Goal: Task Accomplishment & Management: Manage account settings

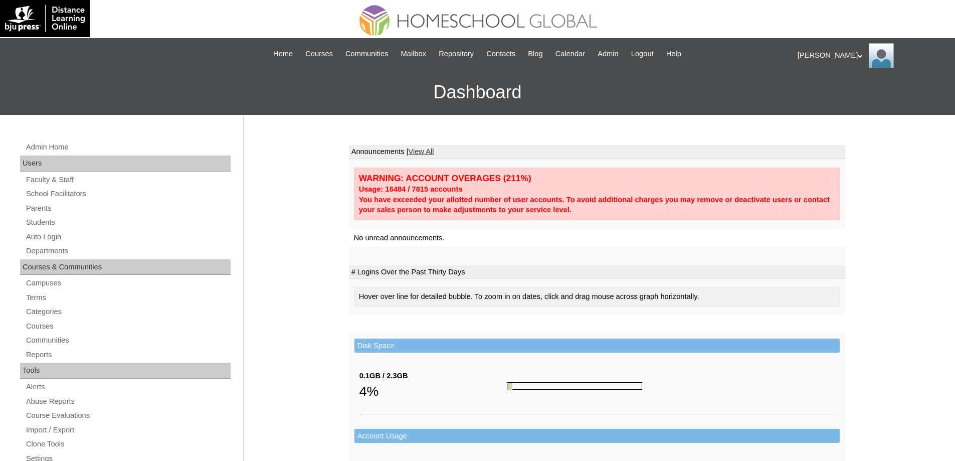
drag, startPoint x: 63, startPoint y: 224, endPoint x: 105, endPoint y: 159, distance: 76.7
click at [63, 223] on link "Students" at bounding box center [127, 222] width 205 height 13
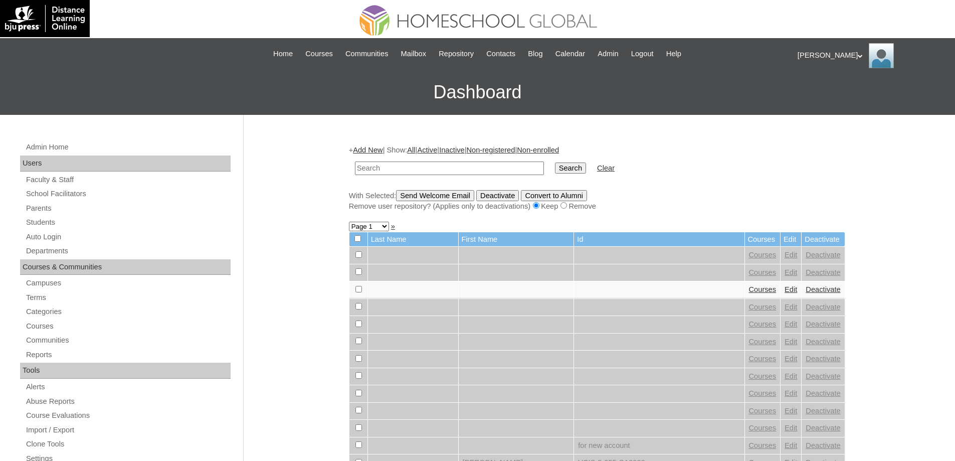
click at [419, 170] on input "text" at bounding box center [449, 168] width 189 height 14
paste input "MHS0136-TECHPH2023"
type input "MHS0136-TECHPH2023"
click at [585, 173] on input "Search" at bounding box center [570, 167] width 31 height 11
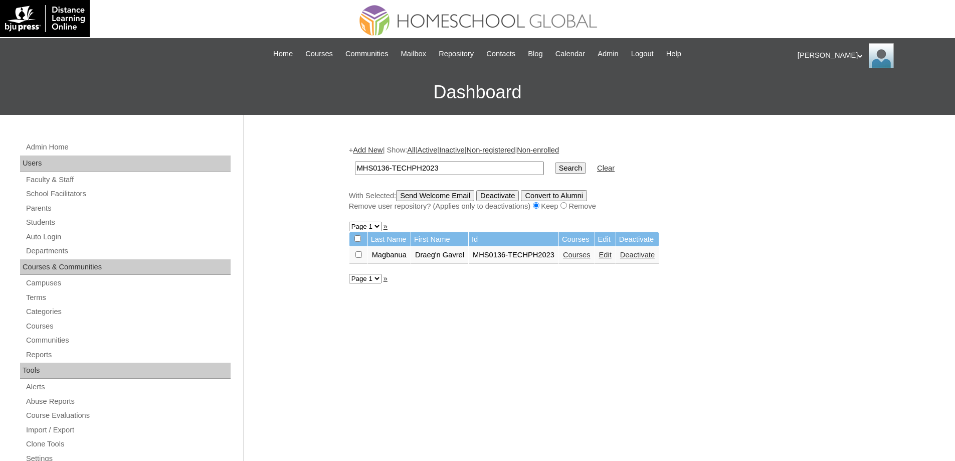
click at [590, 256] on link "Courses" at bounding box center [577, 255] width 28 height 8
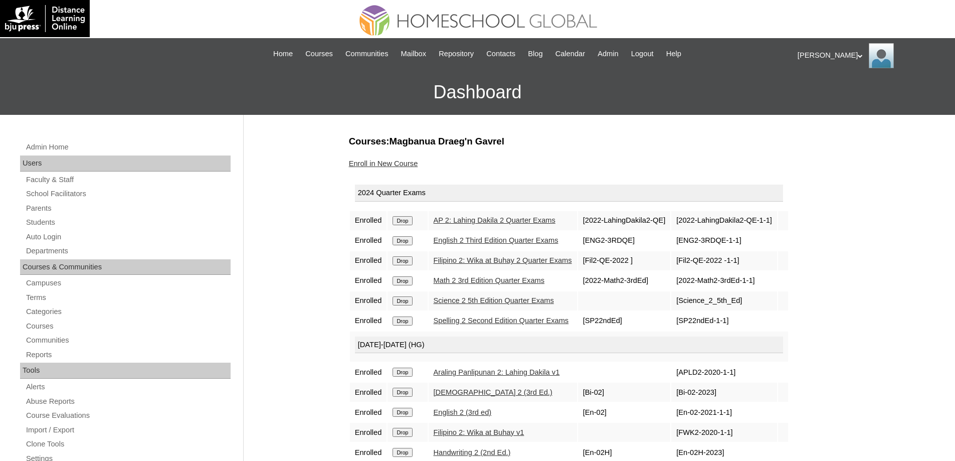
click at [401, 230] on td "Drop" at bounding box center [407, 220] width 40 height 19
click at [402, 223] on input "Drop" at bounding box center [402, 220] width 20 height 9
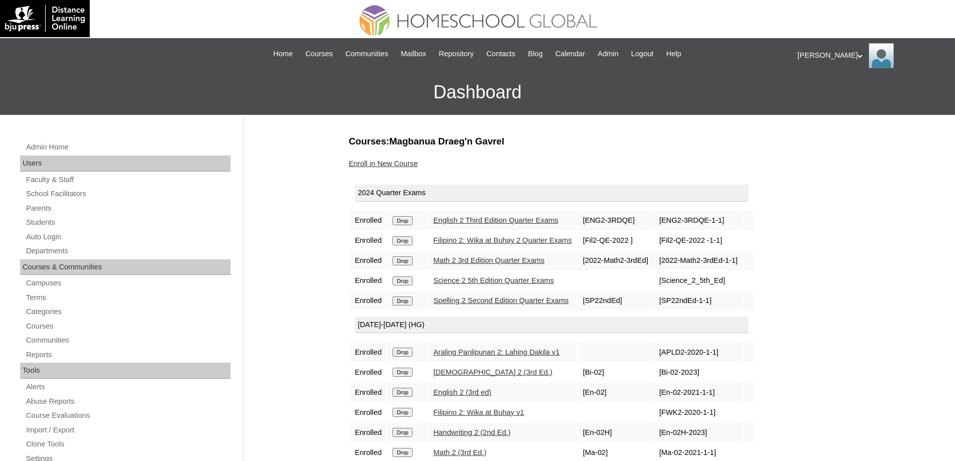
click at [401, 218] on input "Drop" at bounding box center [402, 220] width 20 height 9
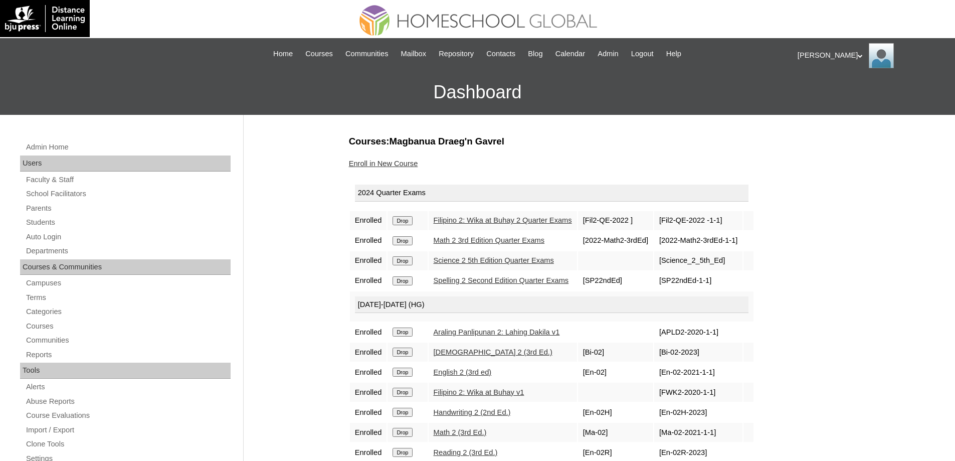
click at [406, 226] on td "Drop" at bounding box center [407, 220] width 40 height 19
click at [406, 224] on input "Drop" at bounding box center [402, 220] width 20 height 9
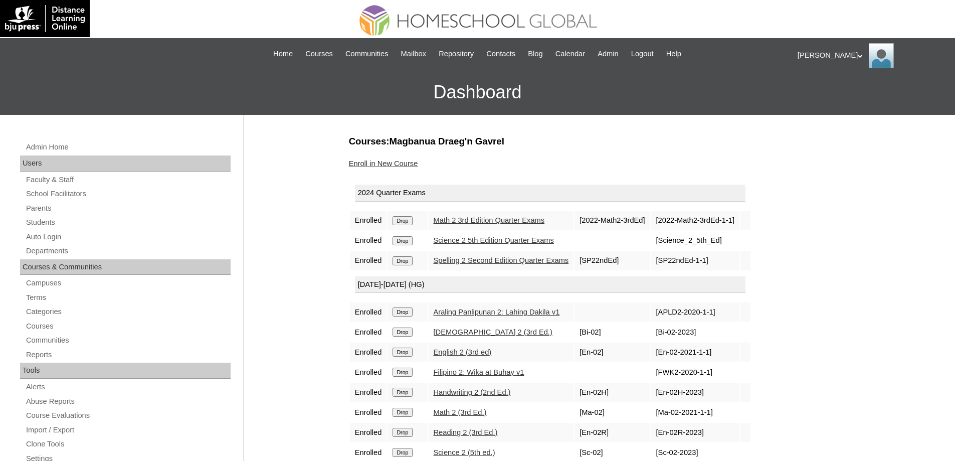
click at [412, 216] on input "Drop" at bounding box center [402, 220] width 20 height 9
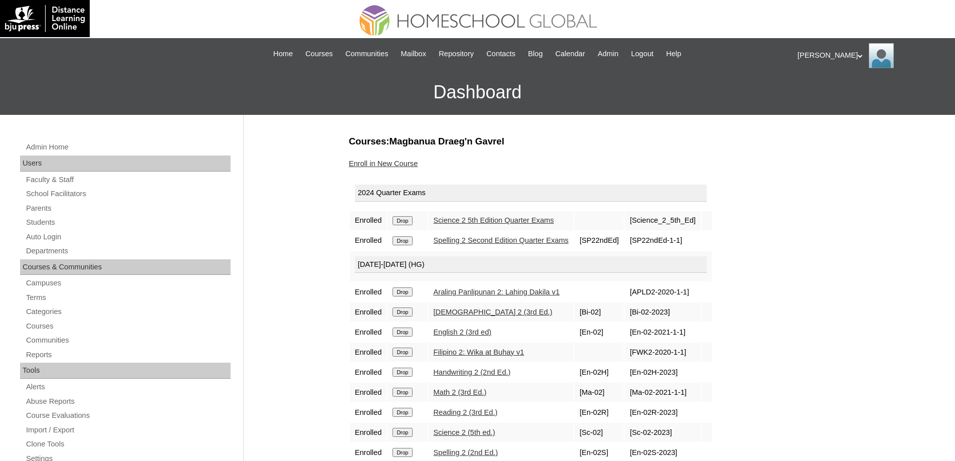
click at [411, 219] on input "Drop" at bounding box center [402, 220] width 20 height 9
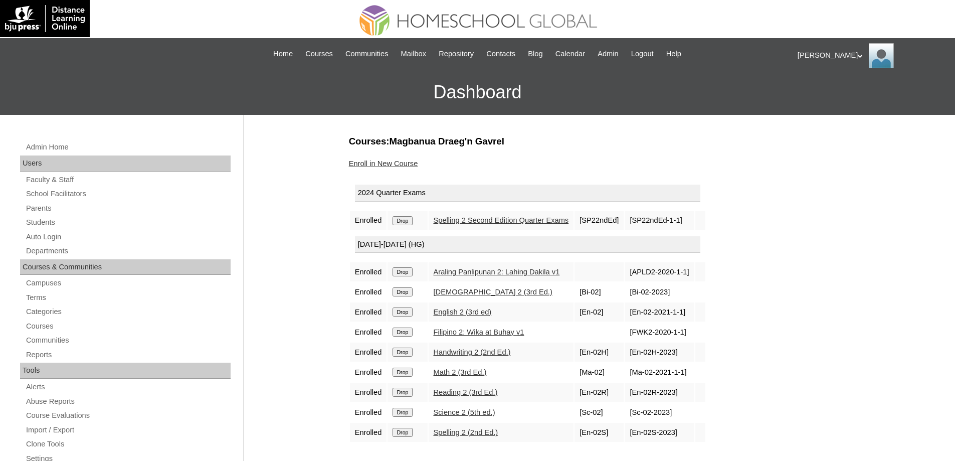
click at [399, 216] on input "Drop" at bounding box center [402, 220] width 20 height 9
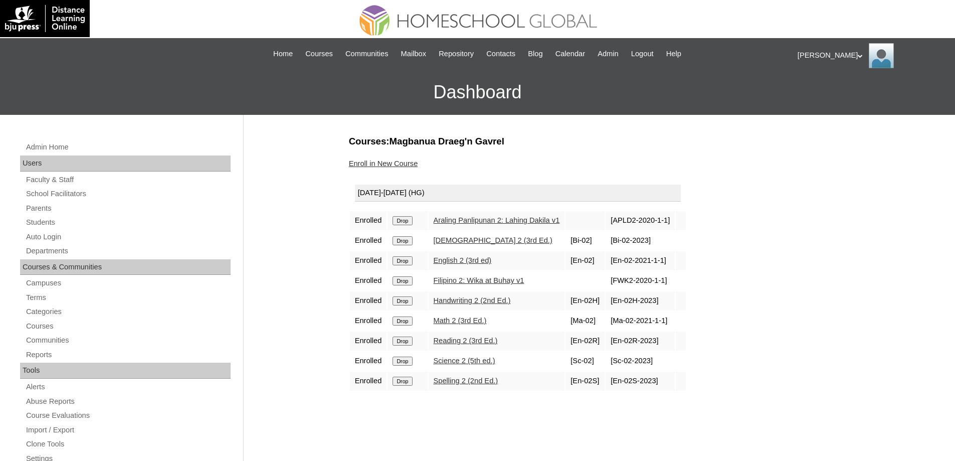
click at [409, 226] on td "Drop" at bounding box center [407, 220] width 40 height 19
click at [408, 224] on input "Drop" at bounding box center [402, 220] width 20 height 9
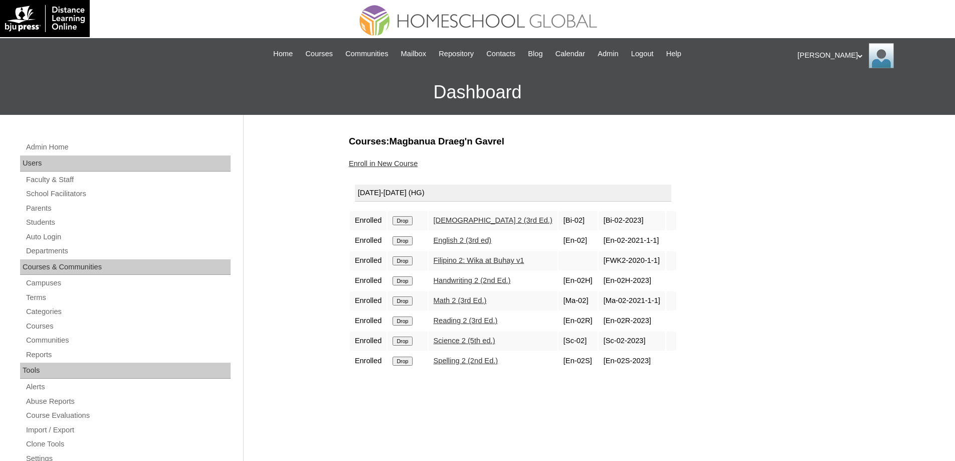
click at [403, 223] on input "Drop" at bounding box center [402, 220] width 20 height 9
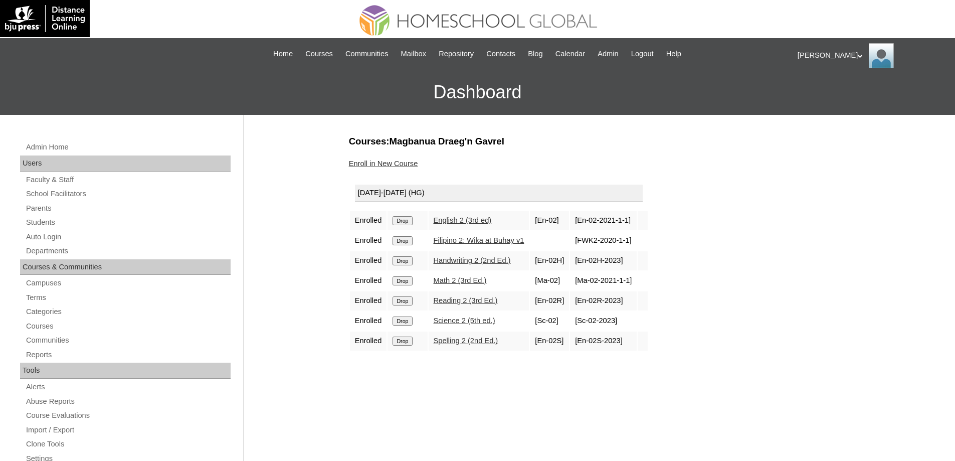
click at [412, 223] on input "Drop" at bounding box center [402, 220] width 20 height 9
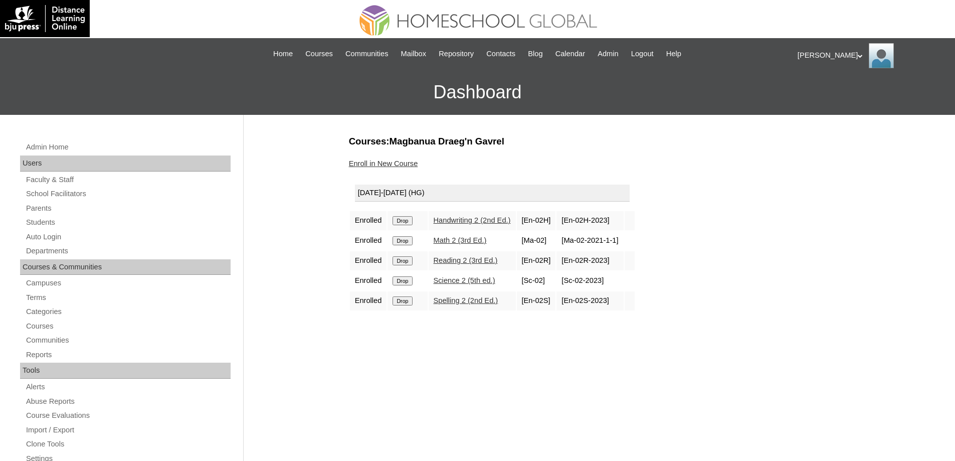
click at [409, 216] on input "Drop" at bounding box center [402, 220] width 20 height 9
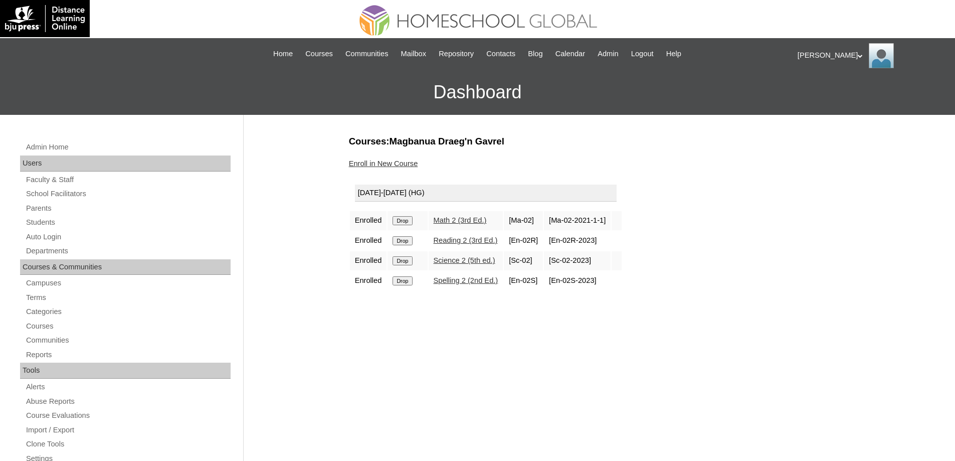
click at [407, 224] on input "Drop" at bounding box center [402, 220] width 20 height 9
drag, startPoint x: 408, startPoint y: 226, endPoint x: 402, endPoint y: 221, distance: 7.8
click at [407, 226] on td "Drop" at bounding box center [407, 220] width 40 height 19
click at [402, 221] on input "Drop" at bounding box center [402, 220] width 20 height 9
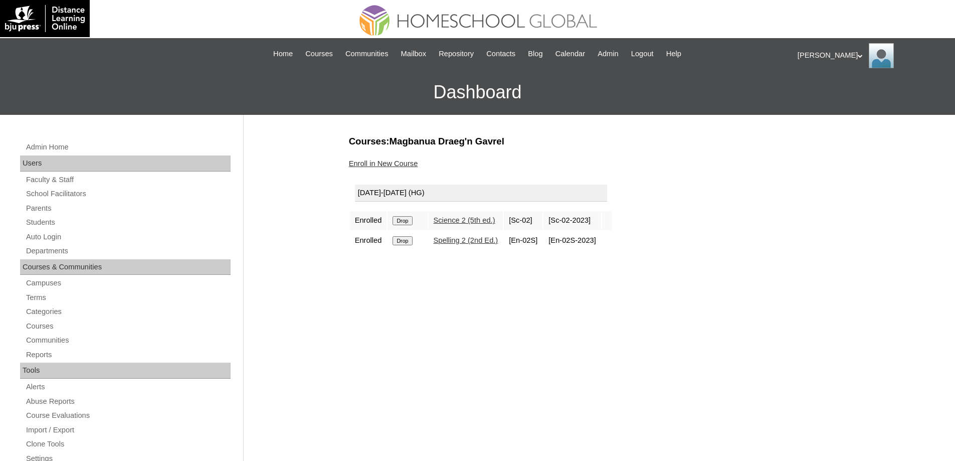
click at [412, 222] on input "Drop" at bounding box center [402, 220] width 20 height 9
click at [412, 219] on input "Drop" at bounding box center [402, 220] width 20 height 9
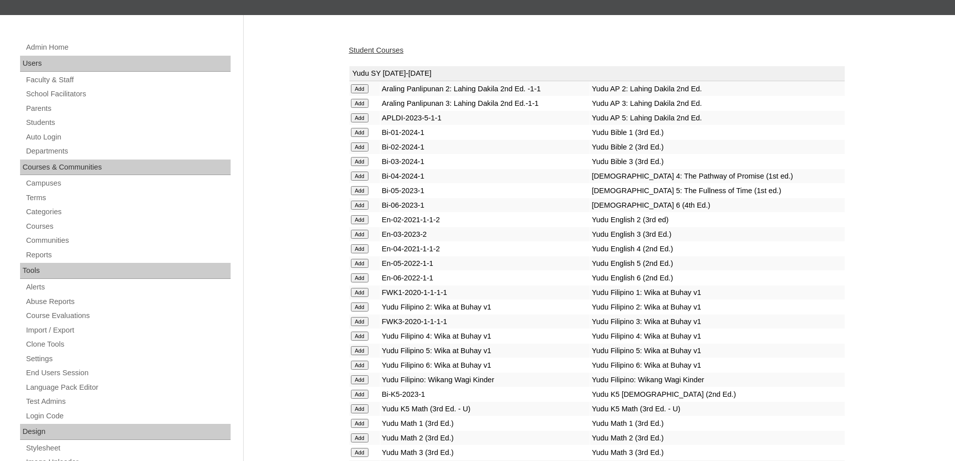
scroll to position [100, 0]
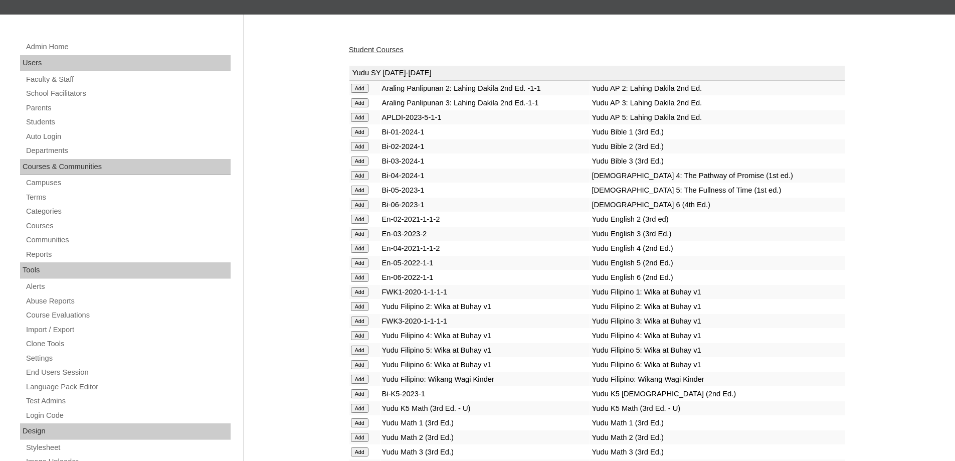
click at [357, 93] on input "Add" at bounding box center [360, 88] width 18 height 9
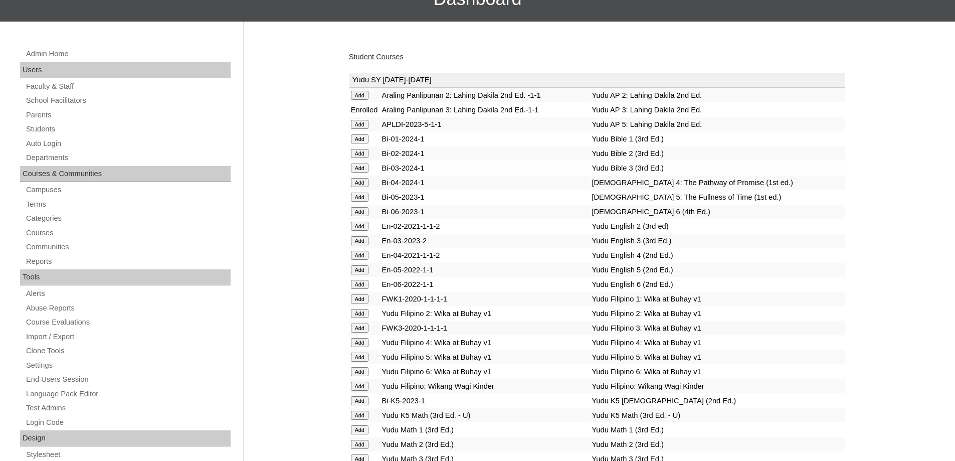
scroll to position [100, 0]
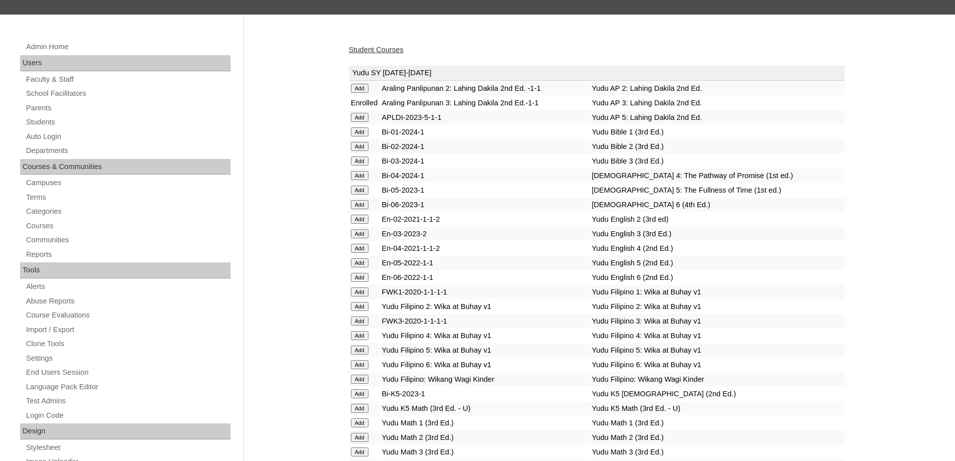
click at [363, 93] on input "Add" at bounding box center [360, 88] width 18 height 9
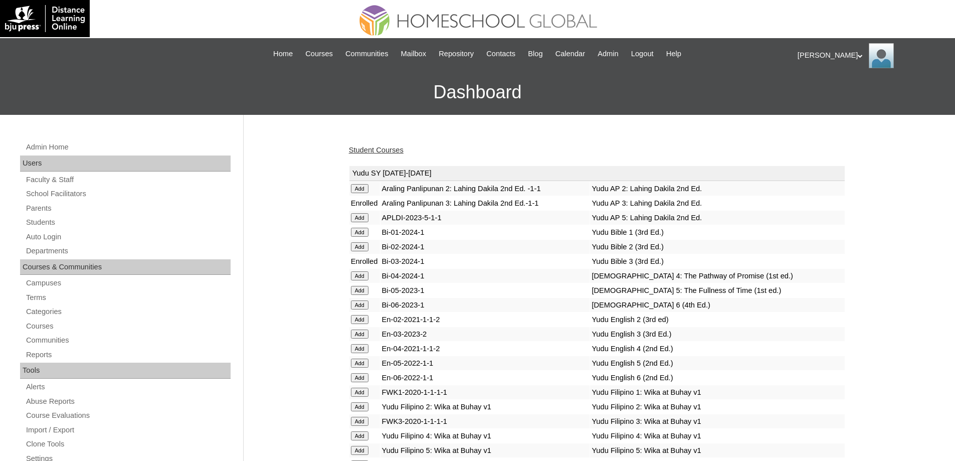
click at [359, 193] on input "Add" at bounding box center [360, 188] width 18 height 9
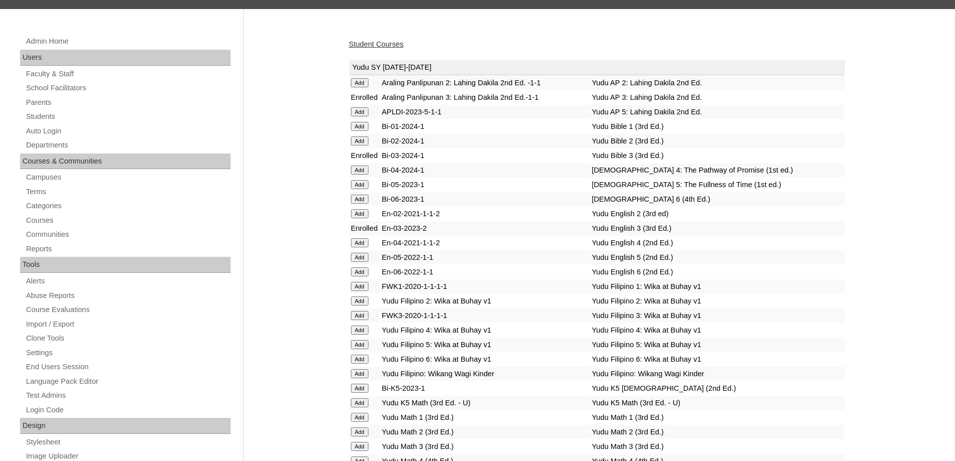
scroll to position [150, 0]
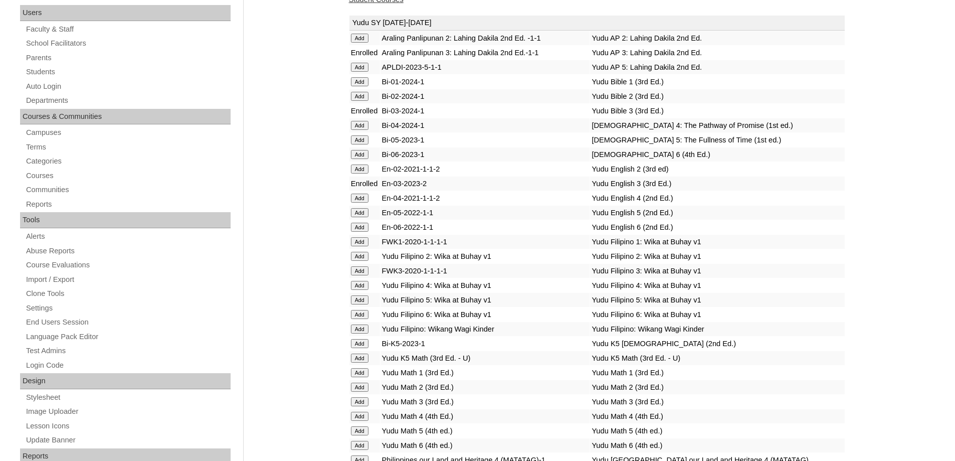
click at [362, 43] on input "Add" at bounding box center [360, 38] width 18 height 9
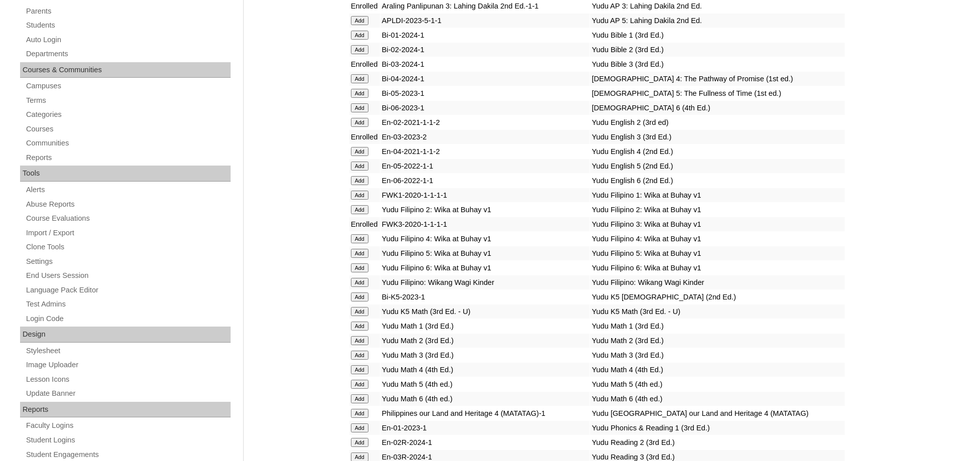
scroll to position [200, 0]
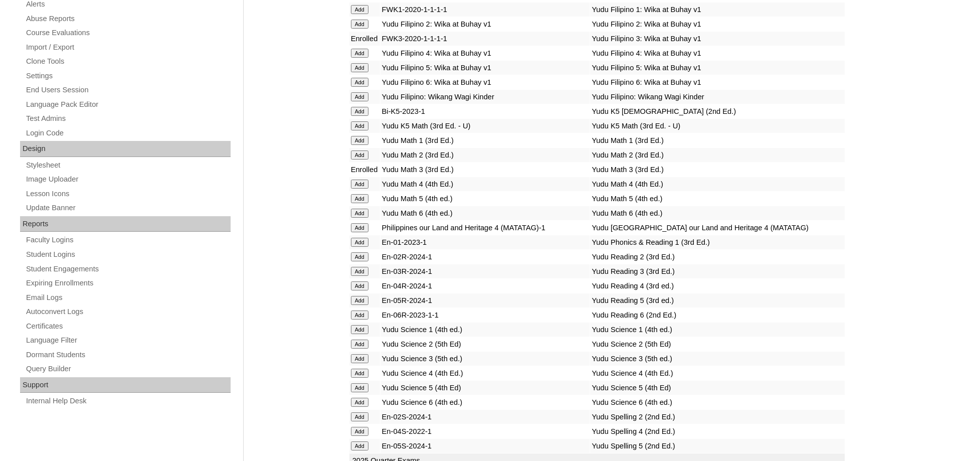
scroll to position [601, 0]
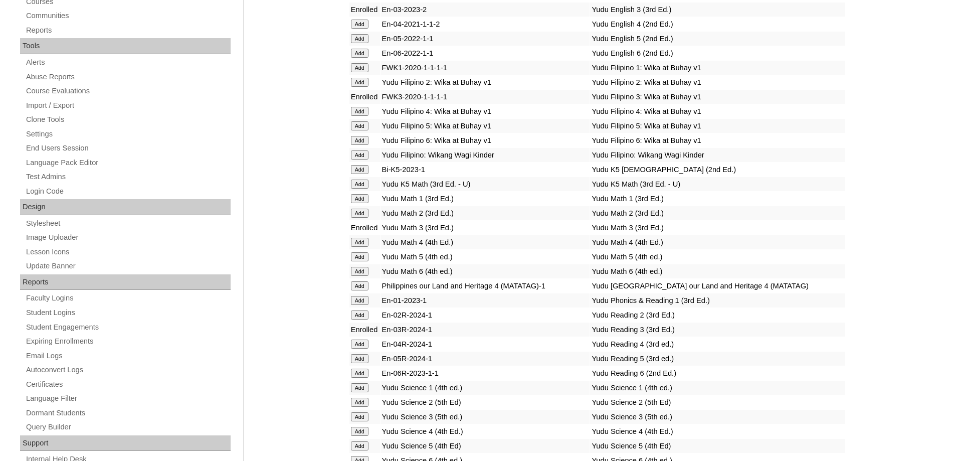
scroll to position [451, 0]
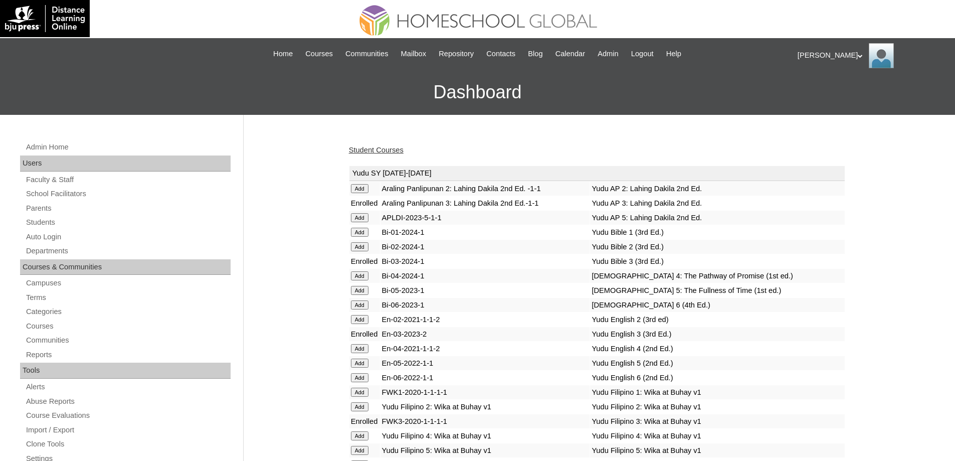
click at [400, 154] on link "Student Courses" at bounding box center [376, 150] width 55 height 8
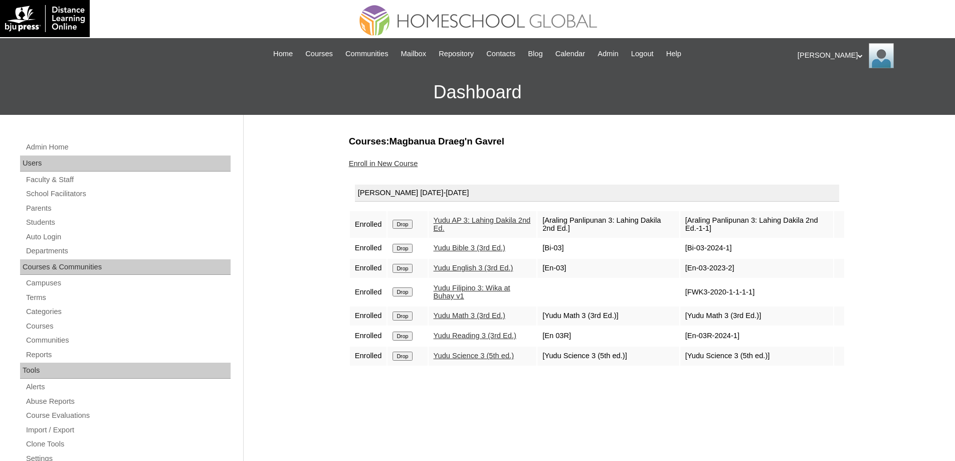
click at [401, 166] on link "Enroll in New Course" at bounding box center [383, 163] width 69 height 8
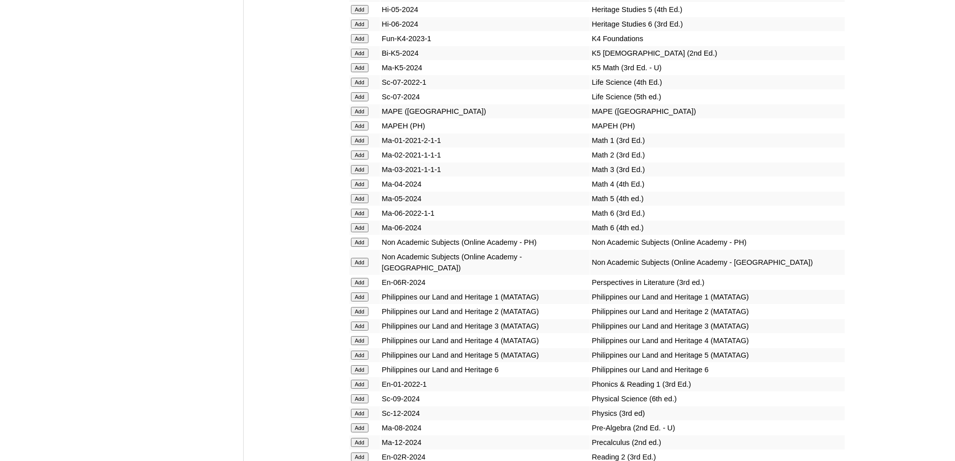
scroll to position [3659, 0]
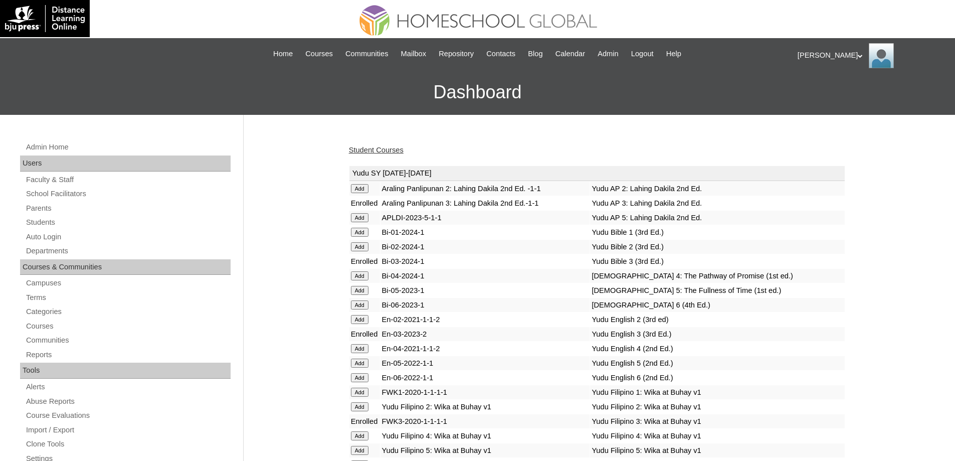
click at [392, 153] on link "Student Courses" at bounding box center [376, 150] width 55 height 8
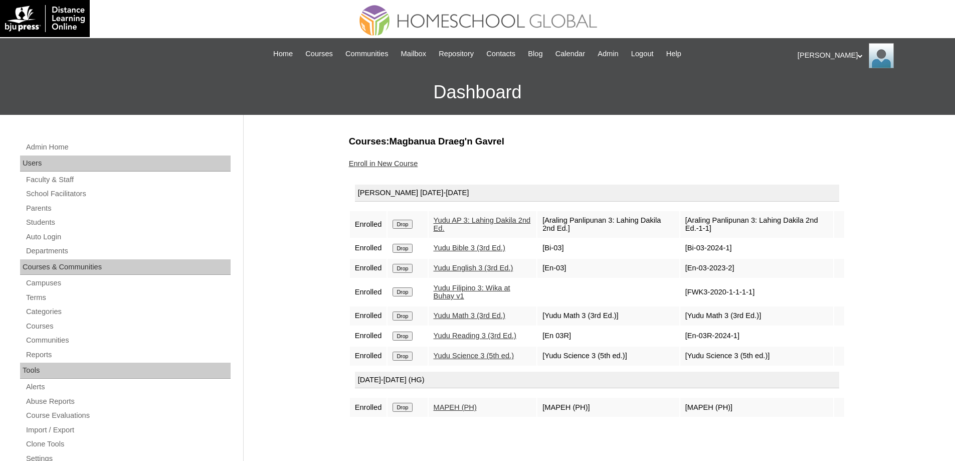
click at [406, 179] on table "Yudu SY 2025-2026 Enrolled Drop Yudu AP 3: Lahing Dakila 2nd Ed. [Araling Panli…" at bounding box center [597, 297] width 496 height 239
click at [405, 161] on link "Enroll in New Course" at bounding box center [383, 163] width 69 height 8
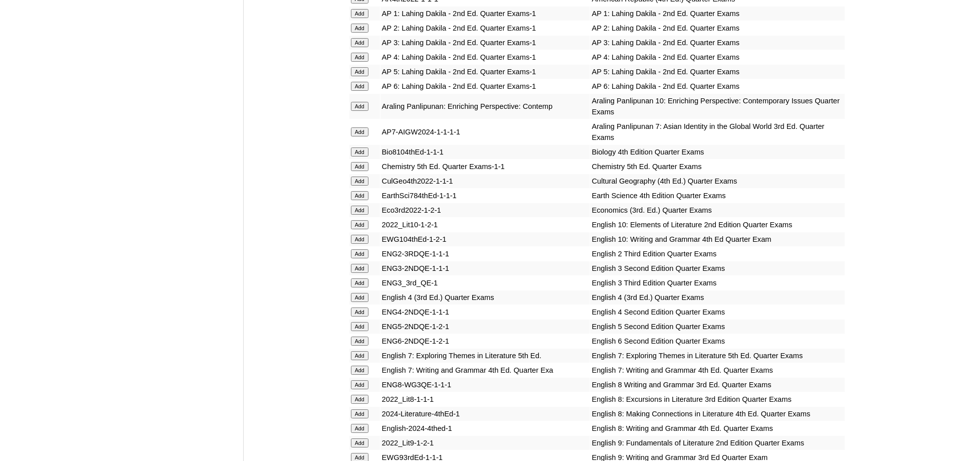
scroll to position [752, 0]
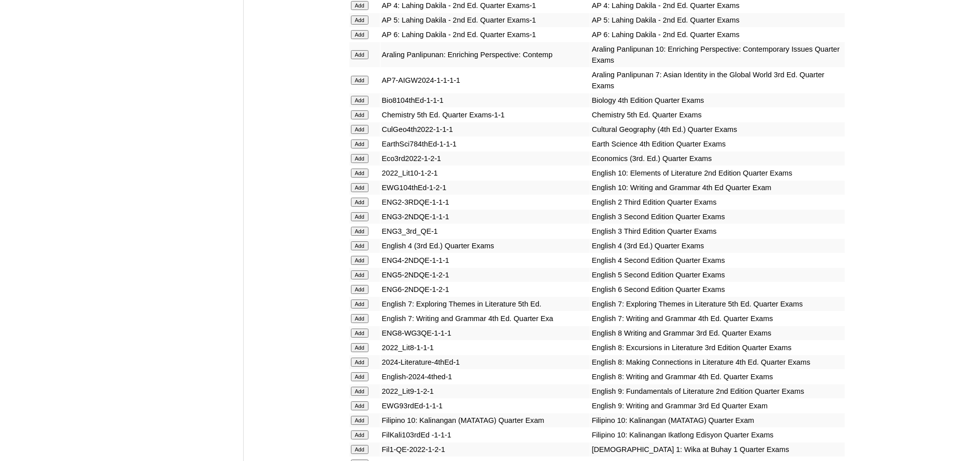
scroll to position [993, 0]
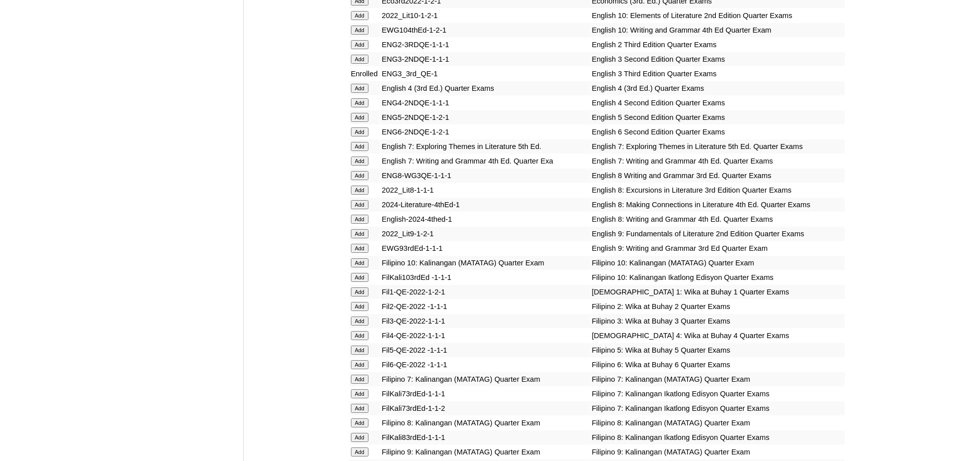
scroll to position [1186, 0]
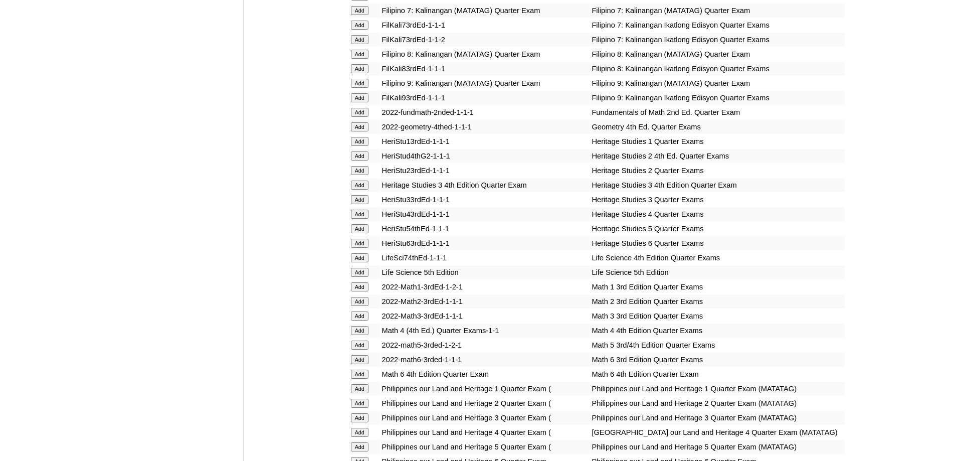
scroll to position [1484, 0]
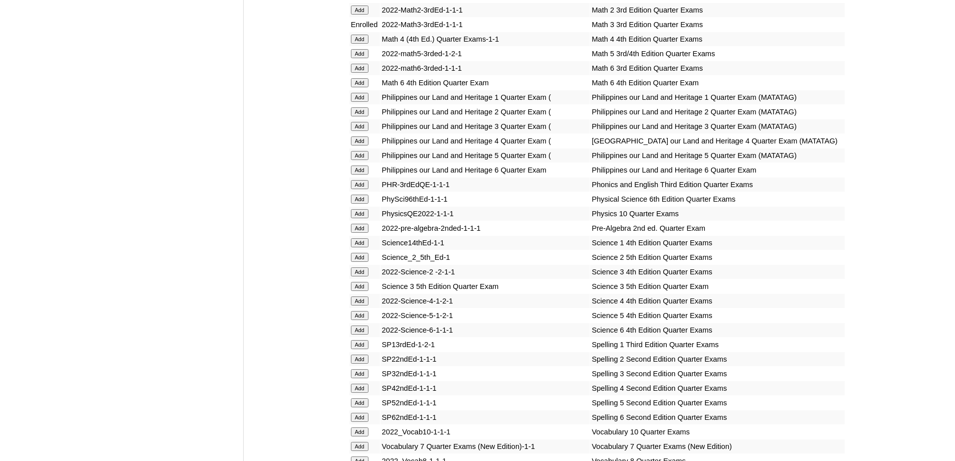
scroll to position [1777, 0]
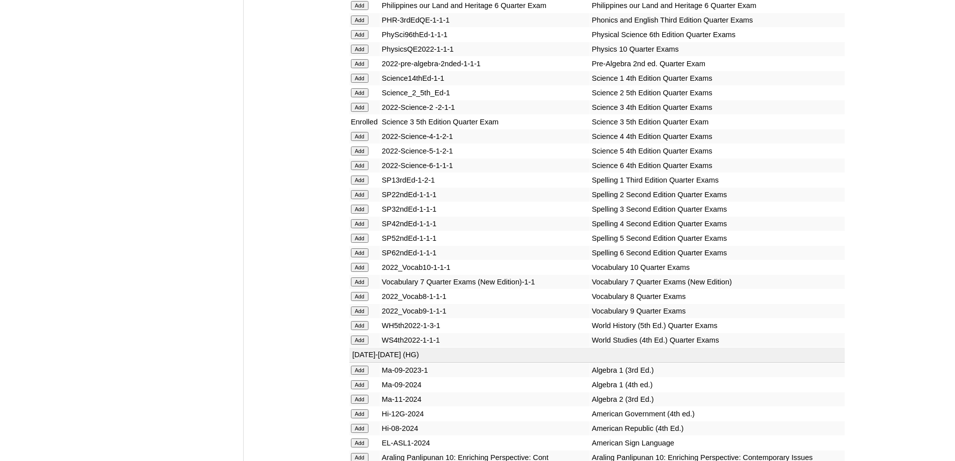
scroll to position [1967, 0]
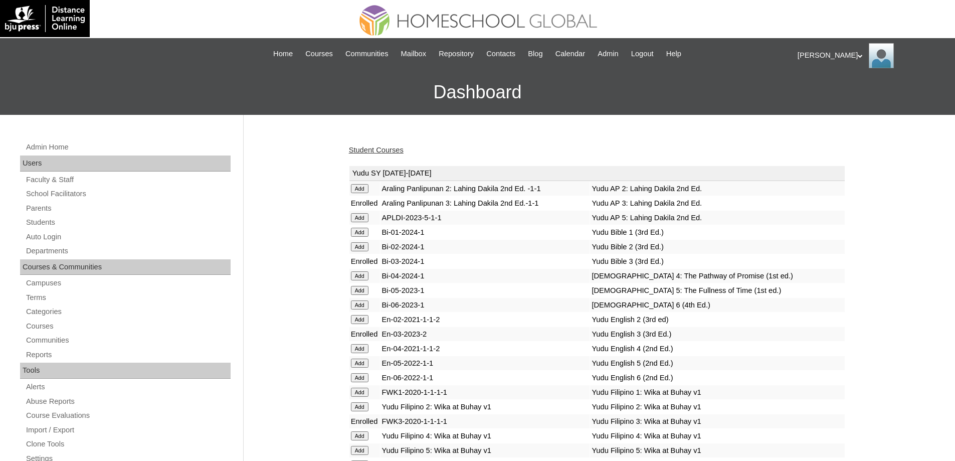
click at [385, 153] on link "Student Courses" at bounding box center [376, 150] width 55 height 8
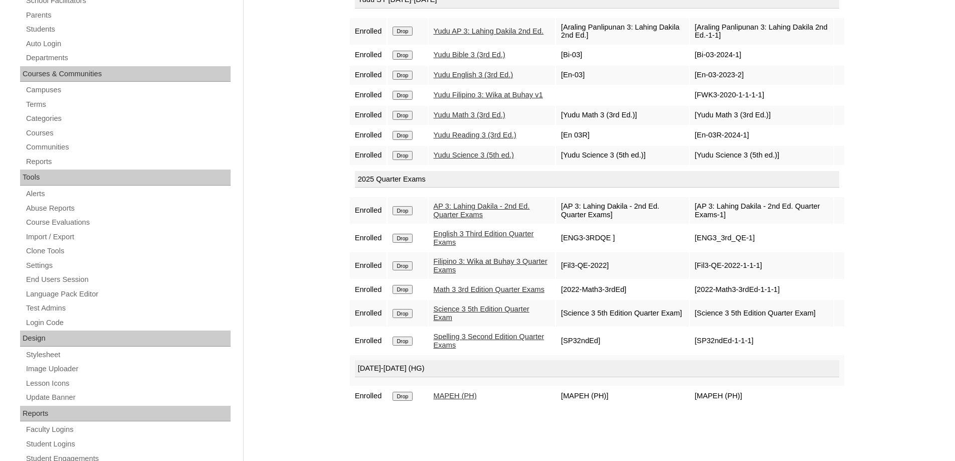
scroll to position [200, 0]
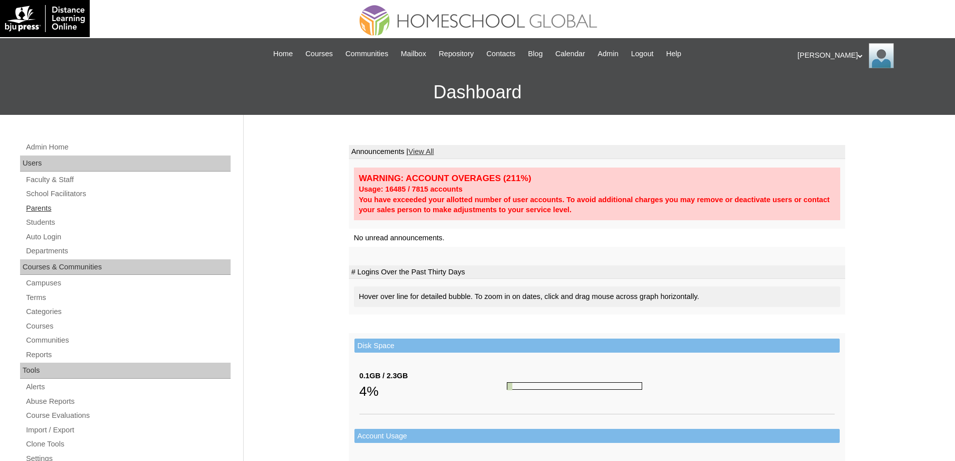
click at [71, 209] on link "Parents" at bounding box center [127, 208] width 205 height 13
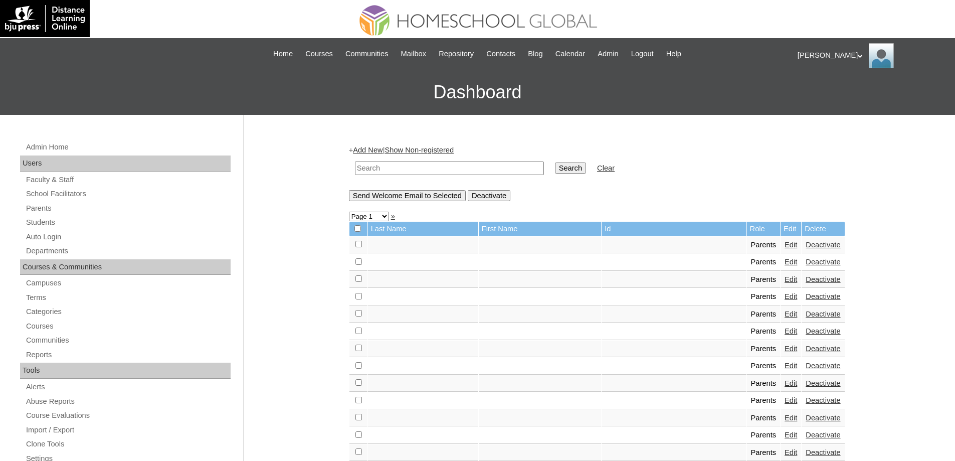
click at [409, 173] on input "text" at bounding box center [449, 168] width 189 height 14
paste input "MHP0115-TECHPH2025"
type input "MHP0115-TECHPH2025"
click at [586, 175] on td "Search" at bounding box center [570, 168] width 41 height 24
click at [582, 168] on input "Search" at bounding box center [570, 167] width 31 height 11
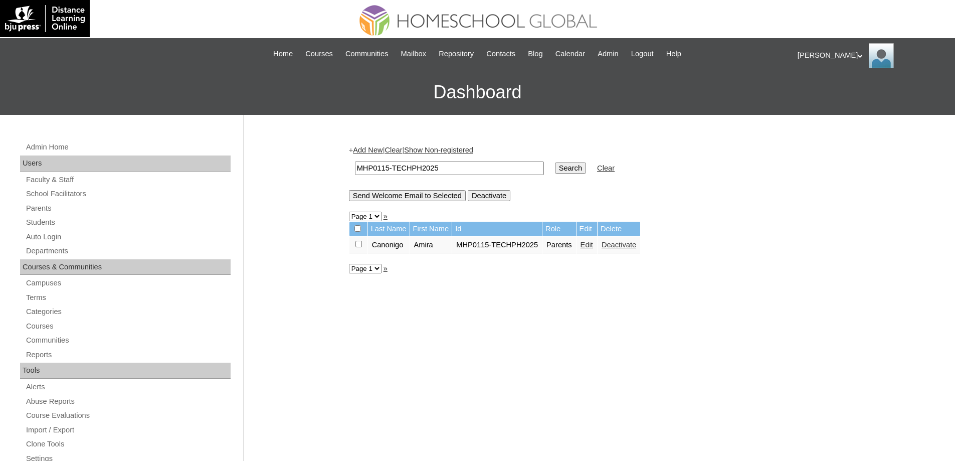
click at [593, 245] on link "Edit" at bounding box center [586, 245] width 13 height 8
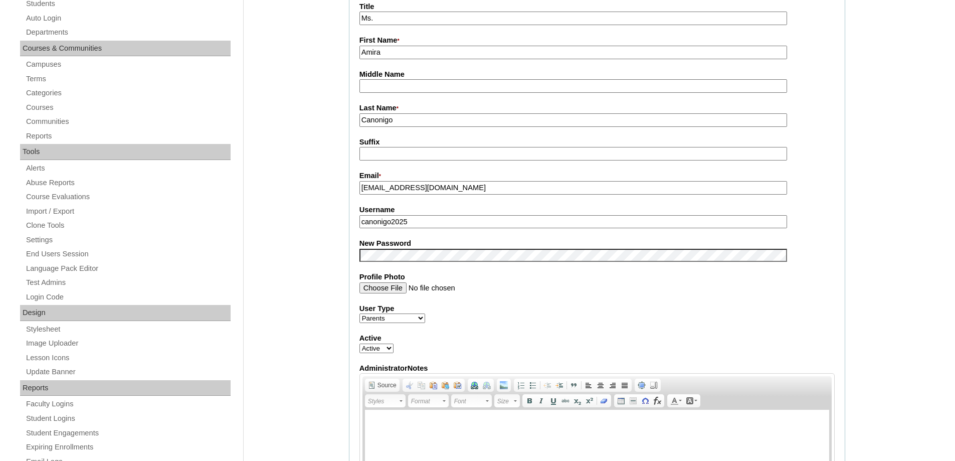
scroll to position [251, 0]
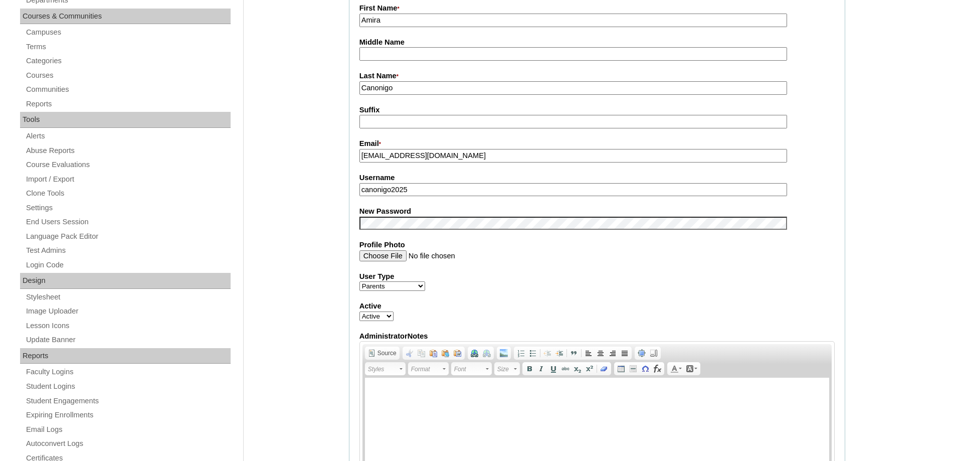
drag, startPoint x: 302, startPoint y: 218, endPoint x: 309, endPoint y: 205, distance: 14.4
click at [302, 218] on div "Admin Home Users Faculty & Staff School Facilitators Parents Students Auto Logi…" at bounding box center [477, 458] width 955 height 1188
drag, startPoint x: 391, startPoint y: 92, endPoint x: 282, endPoint y: 78, distance: 110.7
click at [313, 85] on div "Admin Home Users Faculty & Staff School Facilitators Parents Students Auto Logi…" at bounding box center [477, 458] width 955 height 1188
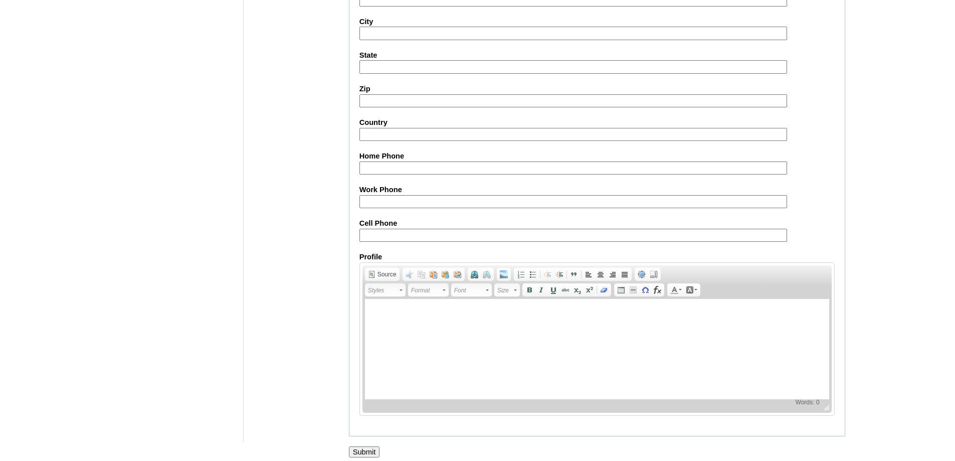
scroll to position [856, 0]
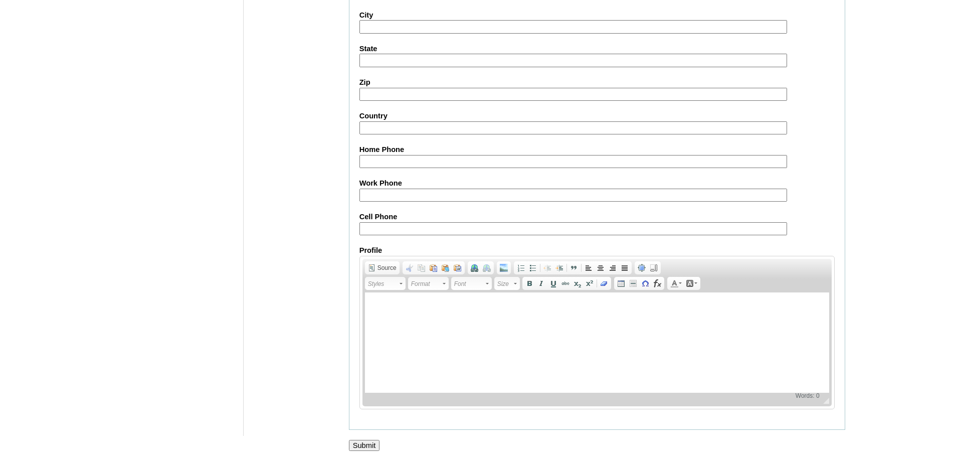
type input "CANONIGO"
click at [380, 442] on input "Submit" at bounding box center [364, 445] width 31 height 11
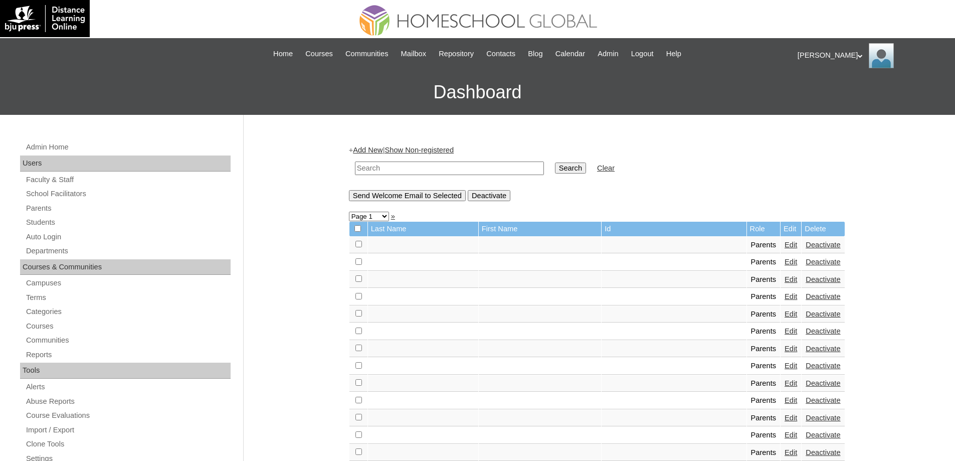
drag, startPoint x: 68, startPoint y: 222, endPoint x: 94, endPoint y: 186, distance: 43.4
click at [68, 222] on link "Students" at bounding box center [127, 222] width 205 height 13
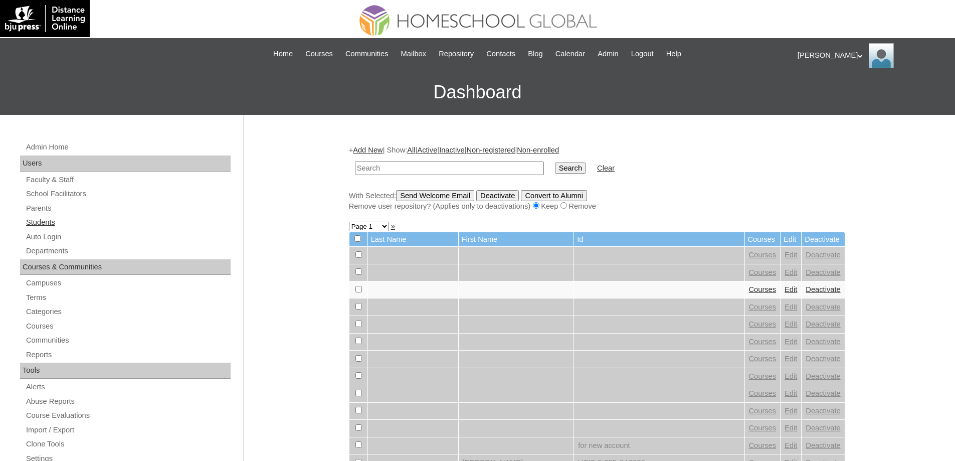
click at [42, 228] on link "Students" at bounding box center [127, 222] width 205 height 13
drag, startPoint x: 0, startPoint y: 0, endPoint x: 455, endPoint y: 170, distance: 485.3
click at [419, 169] on input "text" at bounding box center [449, 168] width 189 height 14
type input "MHS00196-TECHPH2025"
click at [562, 172] on input "Search" at bounding box center [570, 167] width 31 height 11
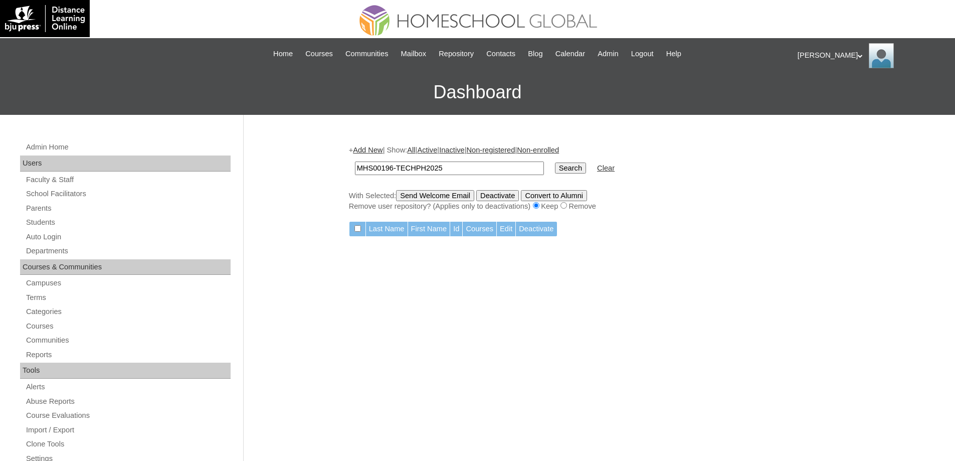
click at [374, 147] on link "Add New" at bounding box center [368, 150] width 30 height 8
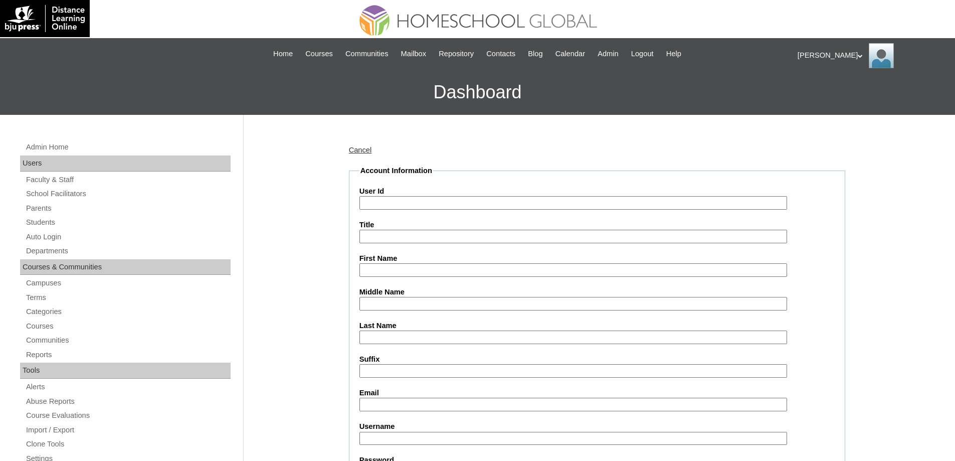
drag, startPoint x: 404, startPoint y: 203, endPoint x: 398, endPoint y: 200, distance: 6.3
click at [403, 203] on input "User Id" at bounding box center [573, 203] width 428 height 14
paste input "MHS00196-TECHPH2025"
type input "MHS00196-TECHPH2025"
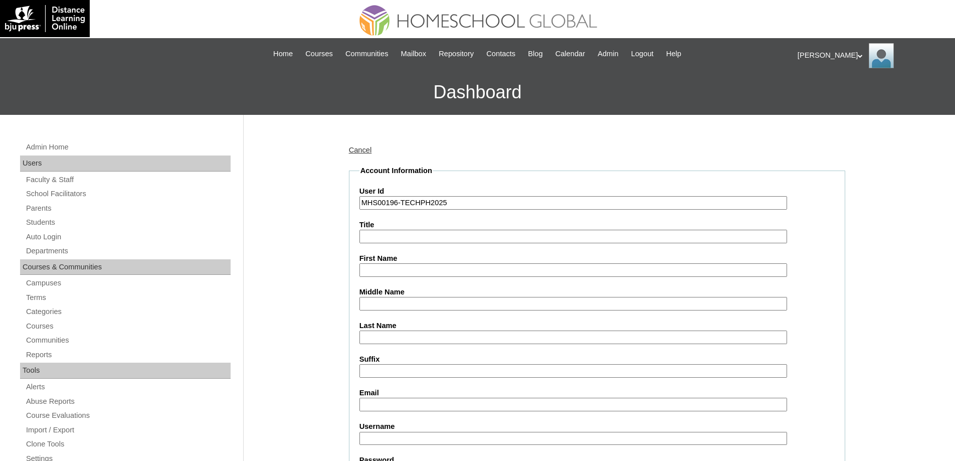
drag, startPoint x: 390, startPoint y: 275, endPoint x: 386, endPoint y: 270, distance: 6.0
click at [390, 275] on input "First Name" at bounding box center [573, 270] width 428 height 14
paste input "Abe Leander"
type input "Abe Leander"
drag, startPoint x: 382, startPoint y: 338, endPoint x: 366, endPoint y: 332, distance: 17.3
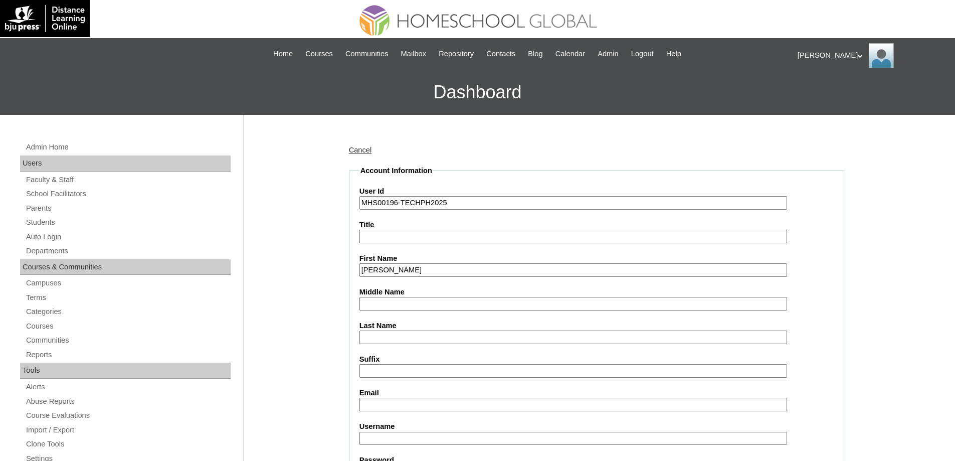
click at [382, 338] on input "Last Name" at bounding box center [573, 337] width 428 height 14
paste input "Canonigo"
type input "Canonigo"
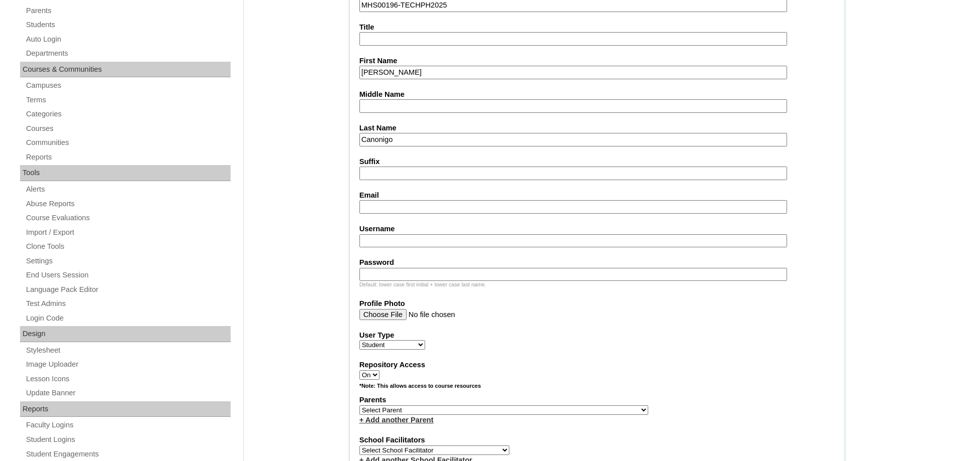
scroll to position [251, 0]
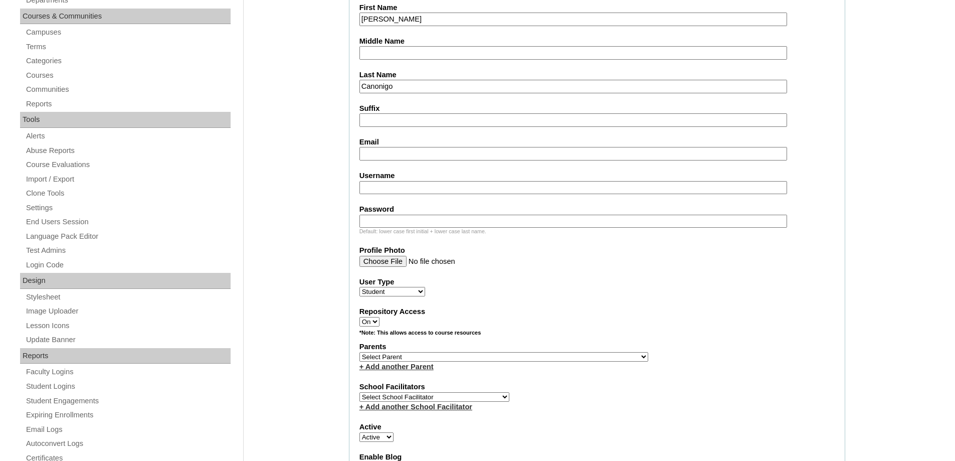
click at [382, 165] on fieldset "Account Information User Id MHS00196-TECHPH2025 Title First Name Abe Leander Mi…" at bounding box center [597, 320] width 496 height 810
click at [385, 160] on input "Email" at bounding box center [573, 154] width 428 height 14
paste input "amiracanonigo@gmail.com"
type input "amiracanonigo@gmail.com"
click at [417, 218] on input "Password" at bounding box center [573, 222] width 428 height 14
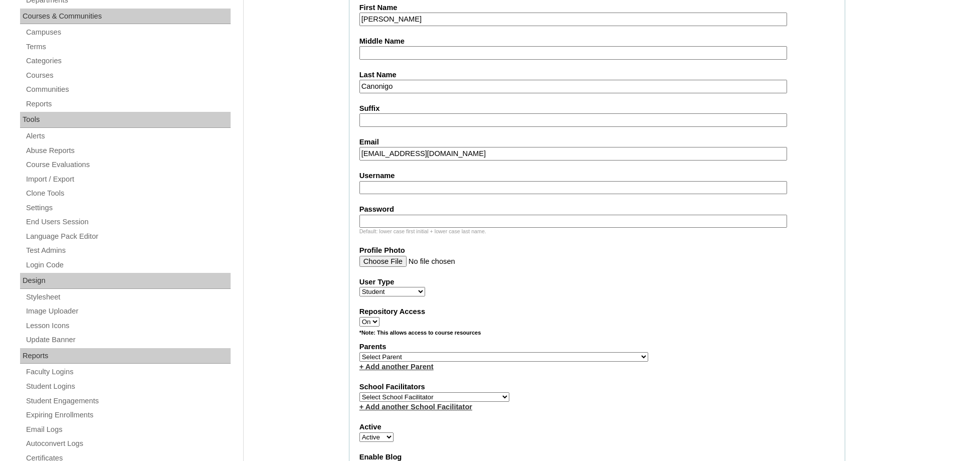
paste input "250006410"
type input "250006410"
click at [405, 190] on input "Username" at bounding box center [573, 188] width 428 height 14
paste input "abeleandercanonigo"
type input "abeleandercanonigo"
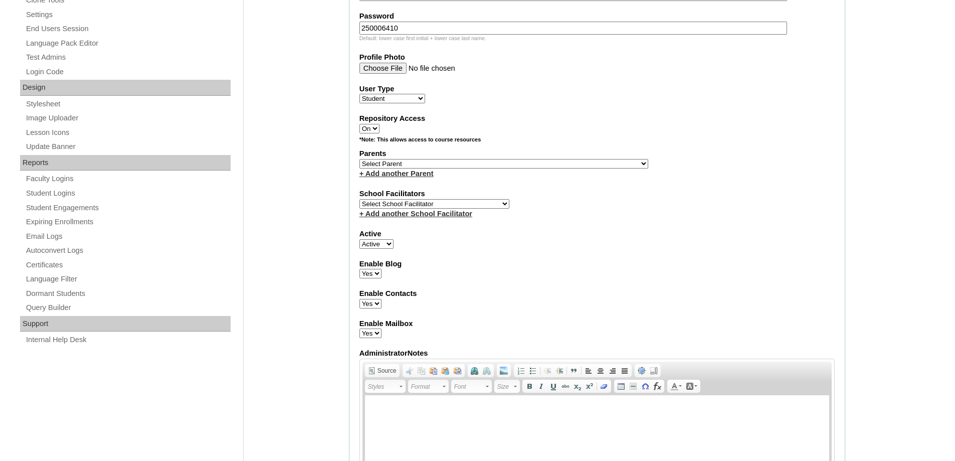
scroll to position [451, 0]
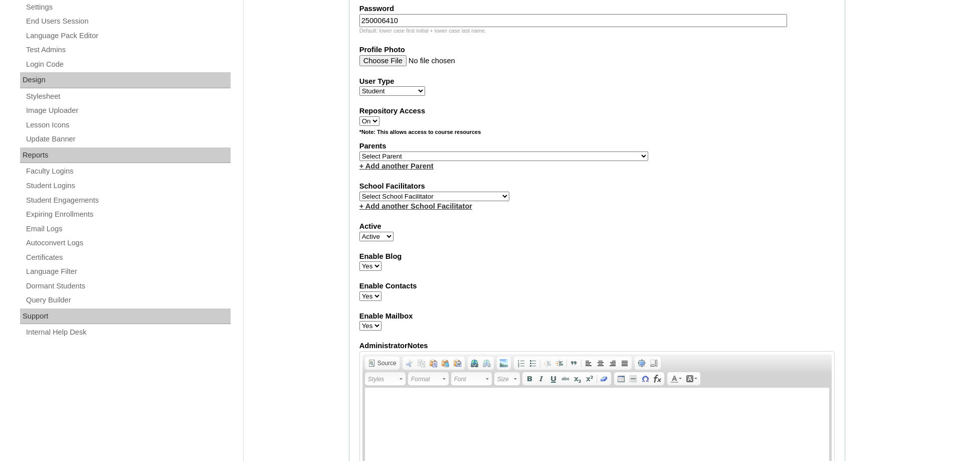
click at [395, 148] on label "Parents" at bounding box center [596, 146] width 475 height 11
click at [394, 157] on select "Select Parent , , , , , , , , , , , , , , , , , , , , , , , , , , , , , , , , ,…" at bounding box center [503, 156] width 289 height 10
select select "42647"
click at [359, 151] on select "Select Parent , , , , , , , , , , , , , , , , , , , , , , , , , , , , , , , , ,…" at bounding box center [503, 156] width 289 height 10
click at [680, 245] on fieldset "Account Information User Id MHS00196-TECHPH2025 Title First Name Abe Leander Mi…" at bounding box center [597, 119] width 496 height 810
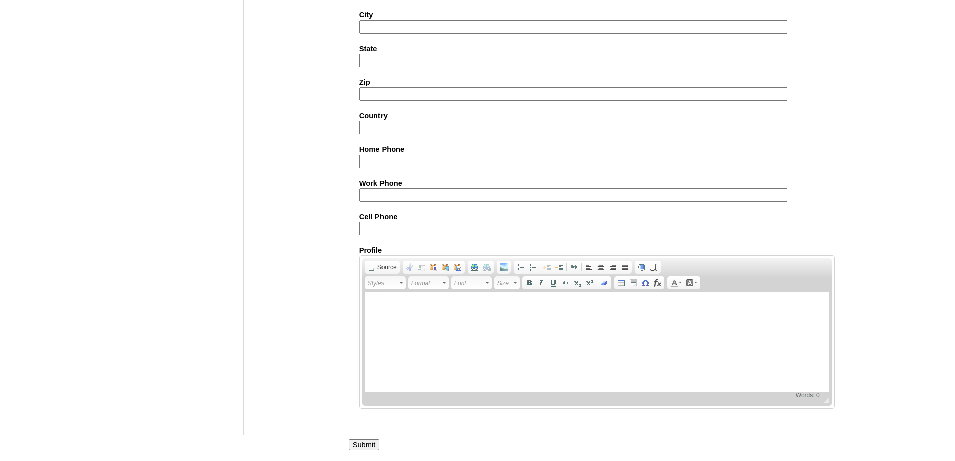
drag, startPoint x: 369, startPoint y: 442, endPoint x: 366, endPoint y: 408, distance: 33.7
click at [368, 442] on input "Submit" at bounding box center [364, 444] width 31 height 11
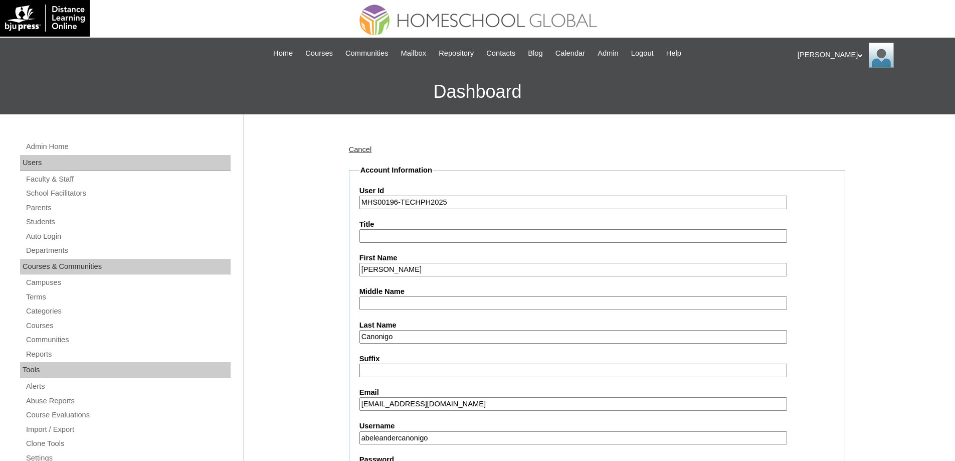
scroll to position [0, 0]
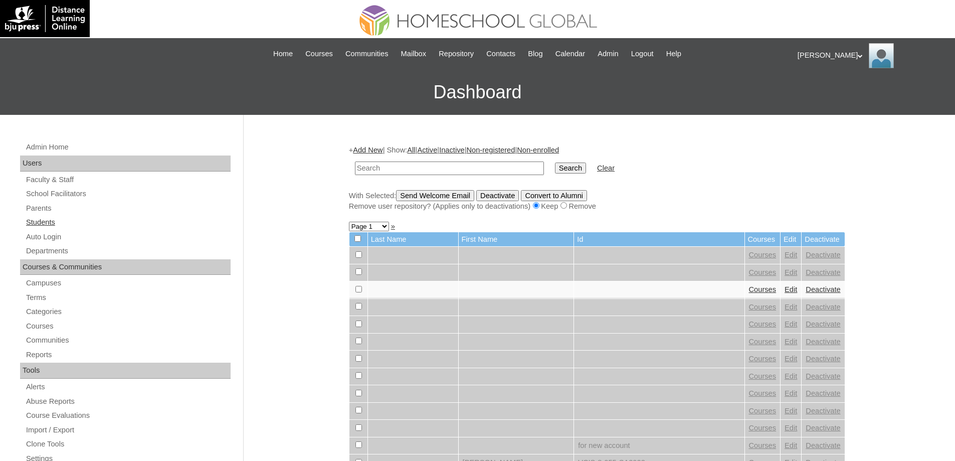
click at [89, 218] on link "Students" at bounding box center [127, 222] width 205 height 13
drag, startPoint x: 433, startPoint y: 165, endPoint x: 521, endPoint y: 171, distance: 89.0
click at [433, 165] on input "text" at bounding box center [449, 168] width 189 height 14
paste input "MHS00196-TECHPH2025"
type input "MHS00196-TECHPH2025"
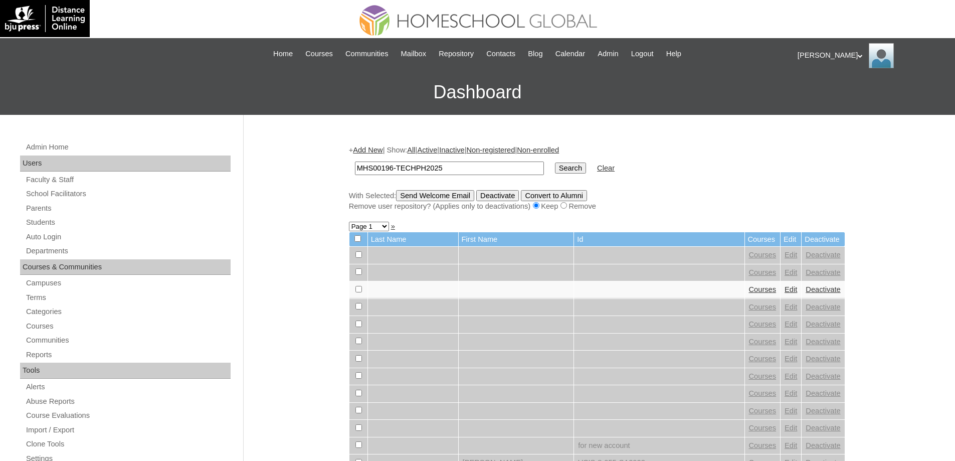
click at [561, 168] on input "Search" at bounding box center [570, 167] width 31 height 11
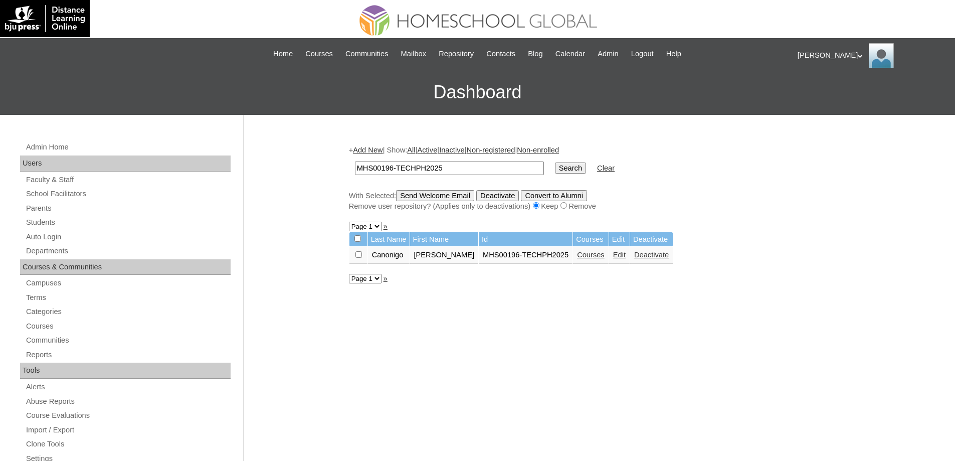
click at [589, 259] on link "Courses" at bounding box center [591, 255] width 28 height 8
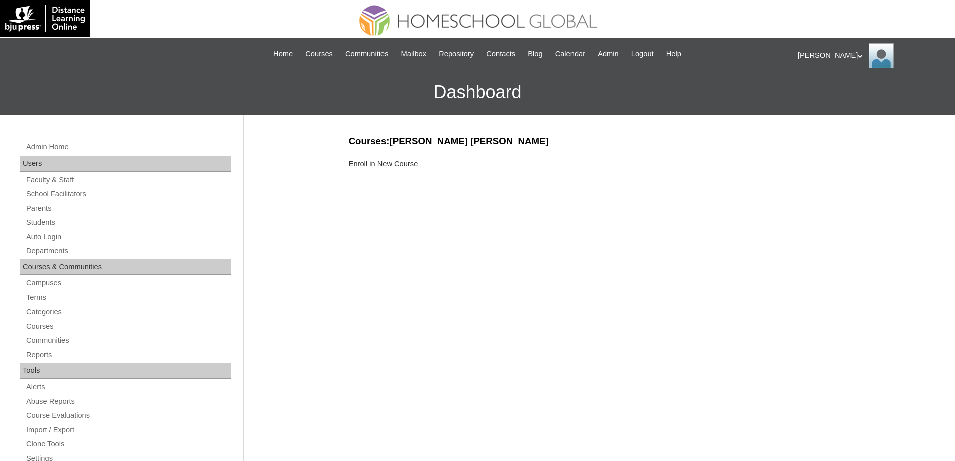
click at [393, 158] on div "Enroll in New Course" at bounding box center [597, 163] width 496 height 11
click at [392, 161] on link "Enroll in New Course" at bounding box center [383, 163] width 69 height 8
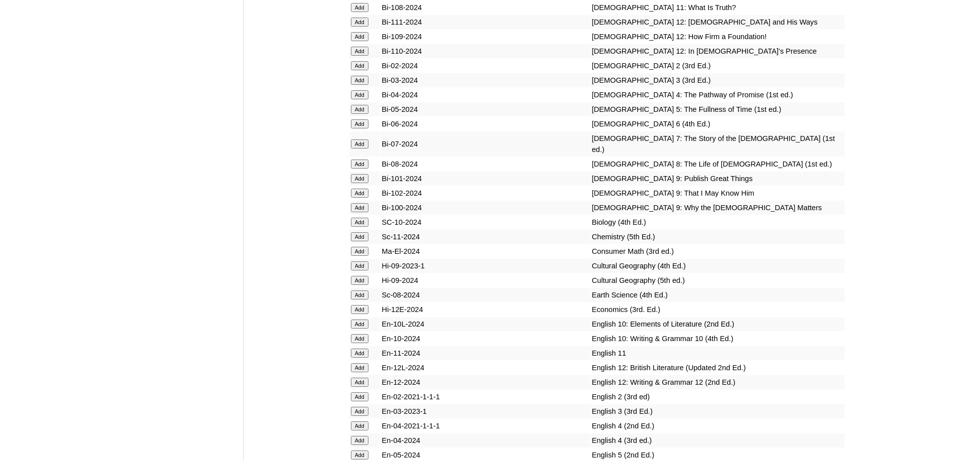
scroll to position [2656, 0]
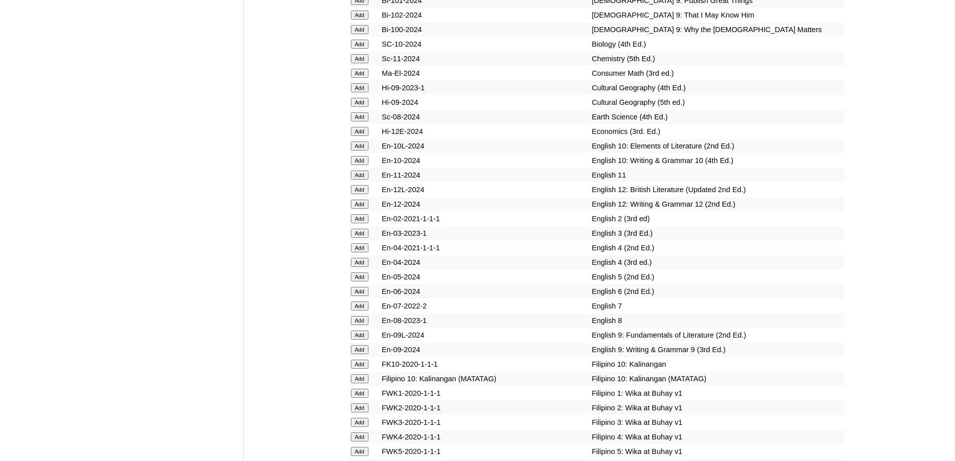
scroll to position [2796, 0]
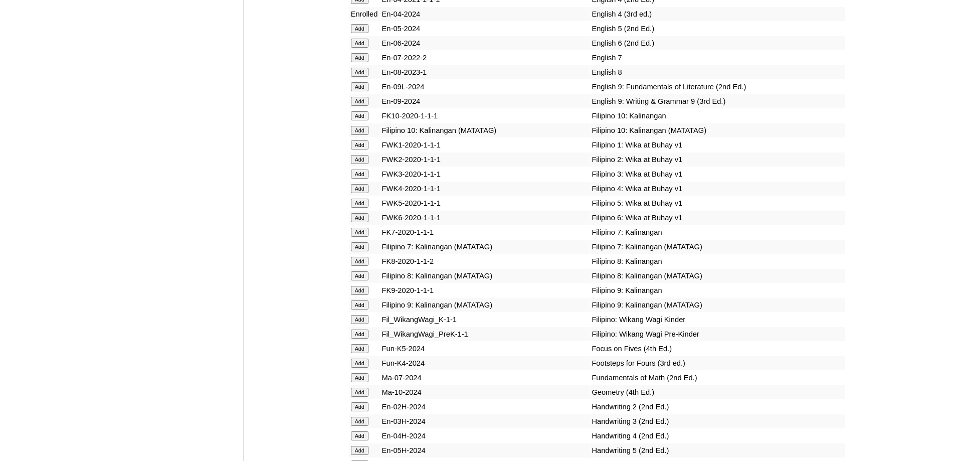
scroll to position [3044, 0]
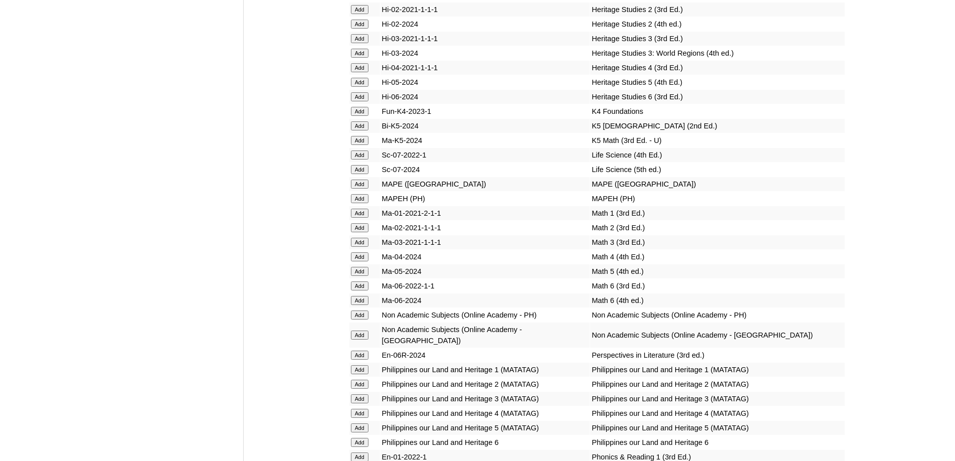
scroll to position [3541, 0]
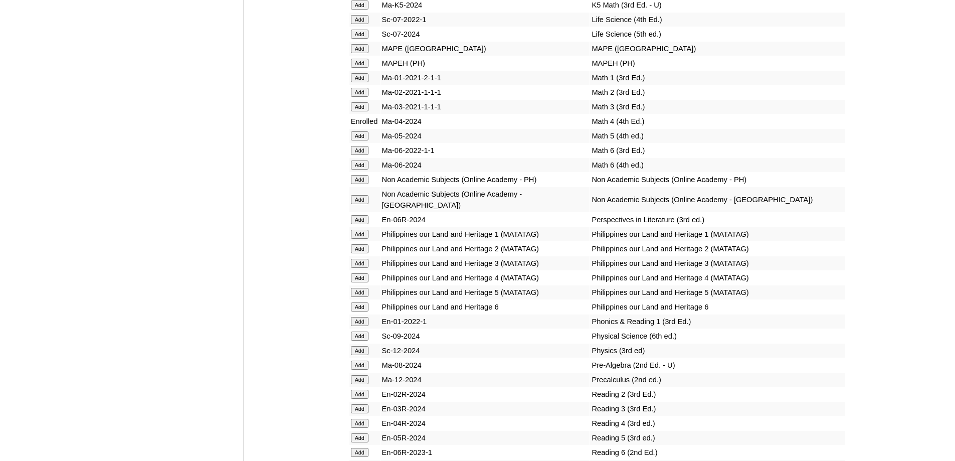
scroll to position [3677, 0]
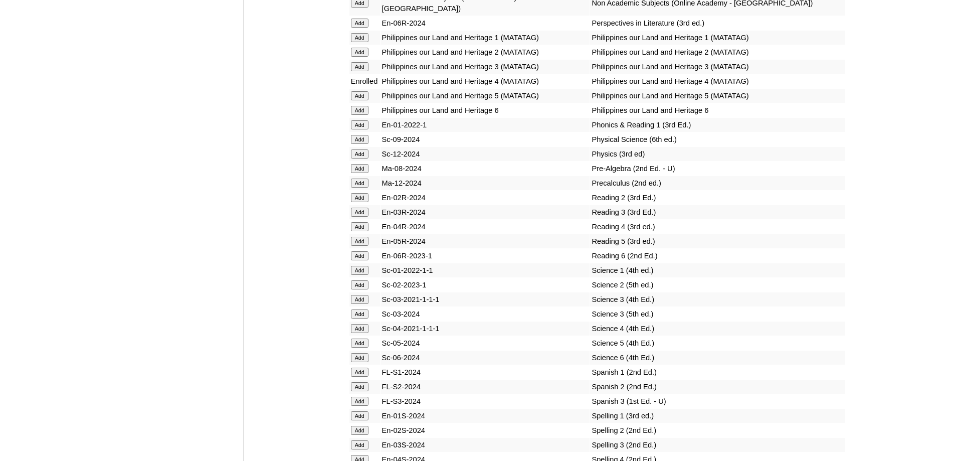
scroll to position [3873, 0]
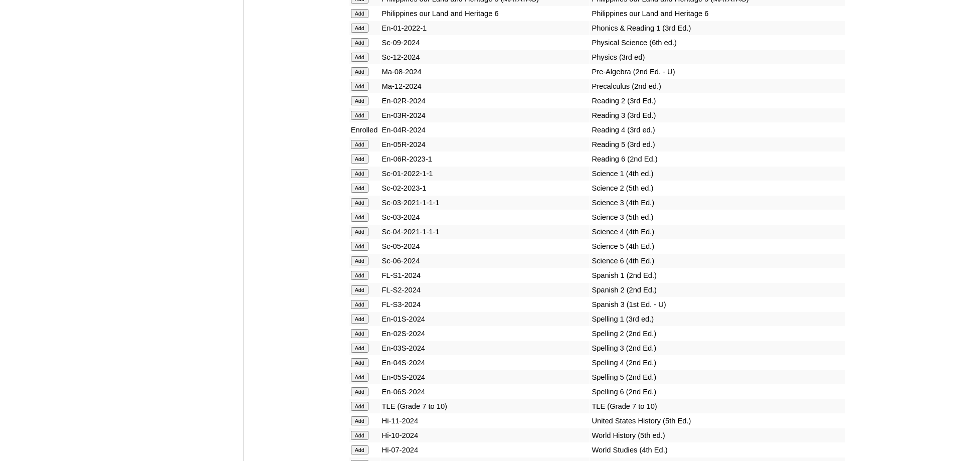
scroll to position [3970, 0]
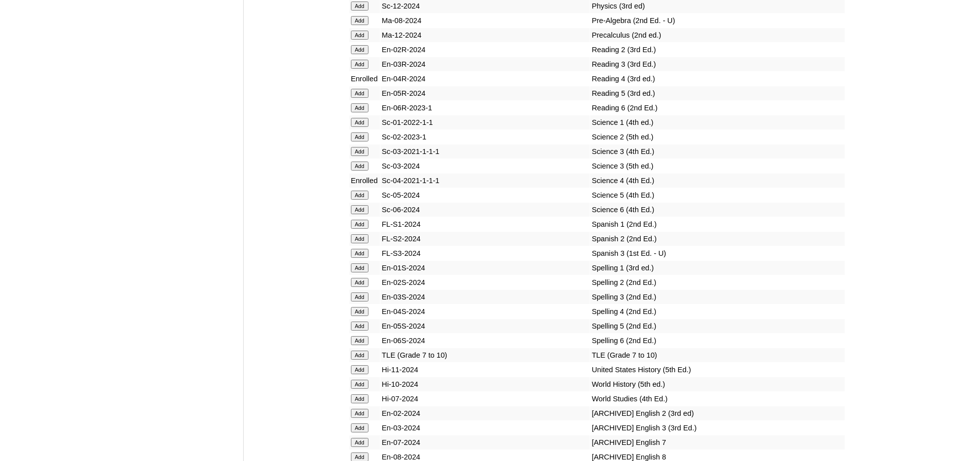
scroll to position [4067, 0]
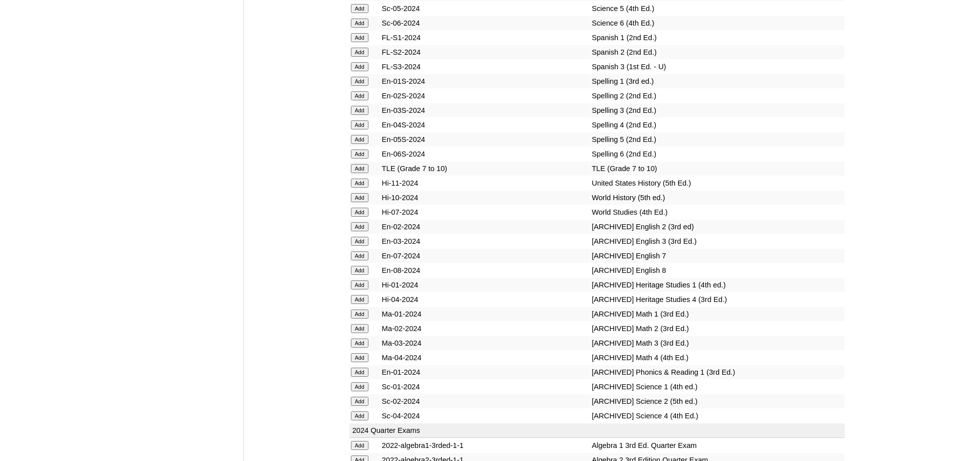
scroll to position [4217, 0]
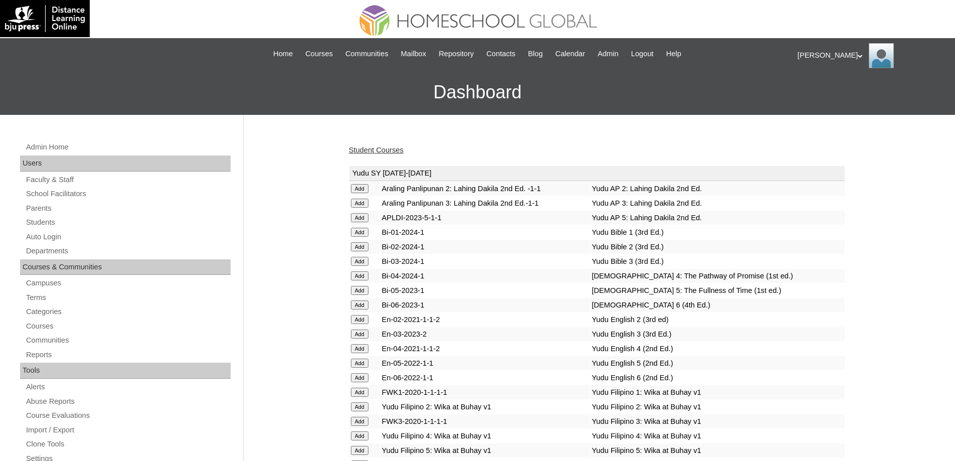
click at [391, 145] on div "Student Courses" at bounding box center [597, 150] width 496 height 11
click at [397, 150] on link "Student Courses" at bounding box center [376, 150] width 55 height 8
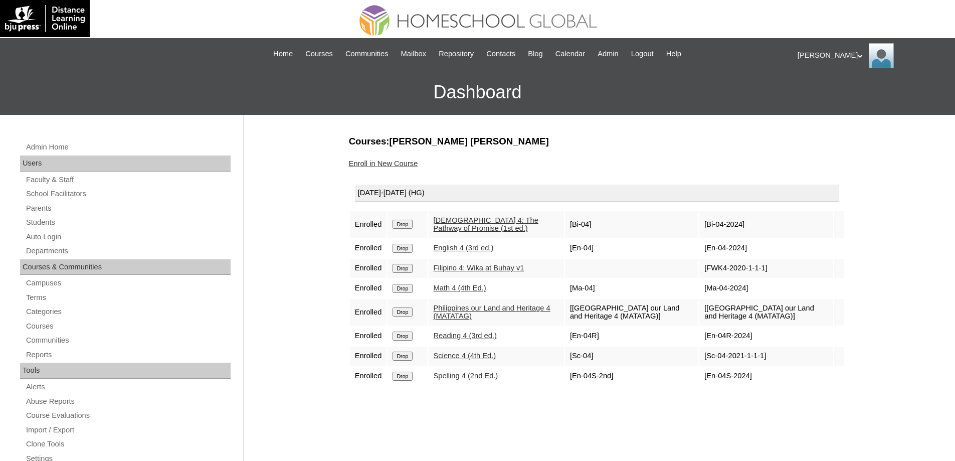
click at [394, 159] on link "Enroll in New Course" at bounding box center [383, 163] width 69 height 8
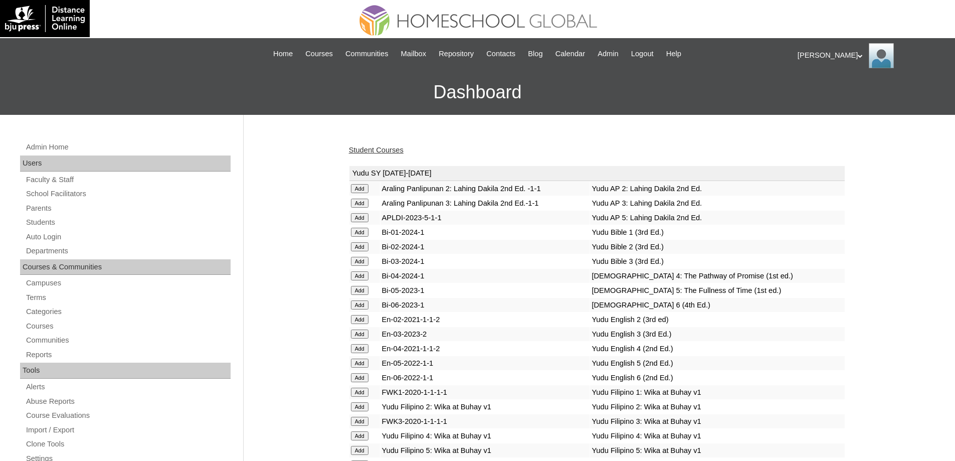
click at [377, 146] on link "Student Courses" at bounding box center [376, 150] width 55 height 8
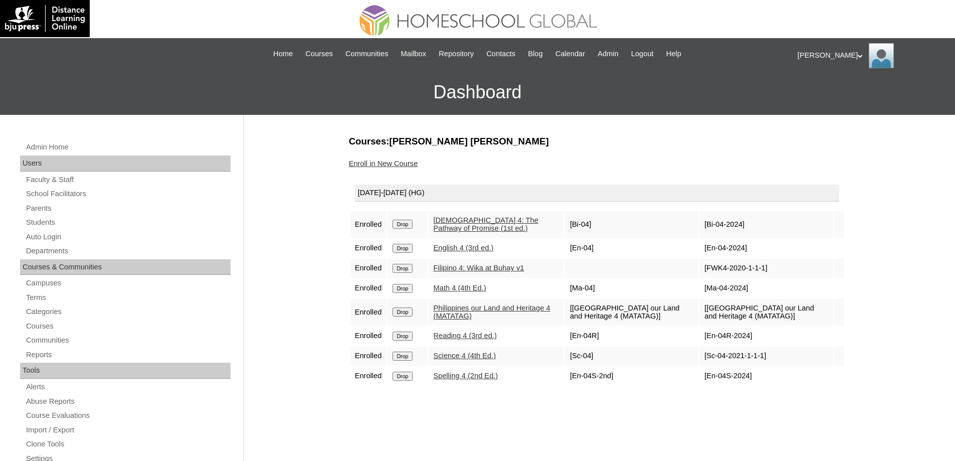
click at [398, 161] on link "Enroll in New Course" at bounding box center [383, 163] width 69 height 8
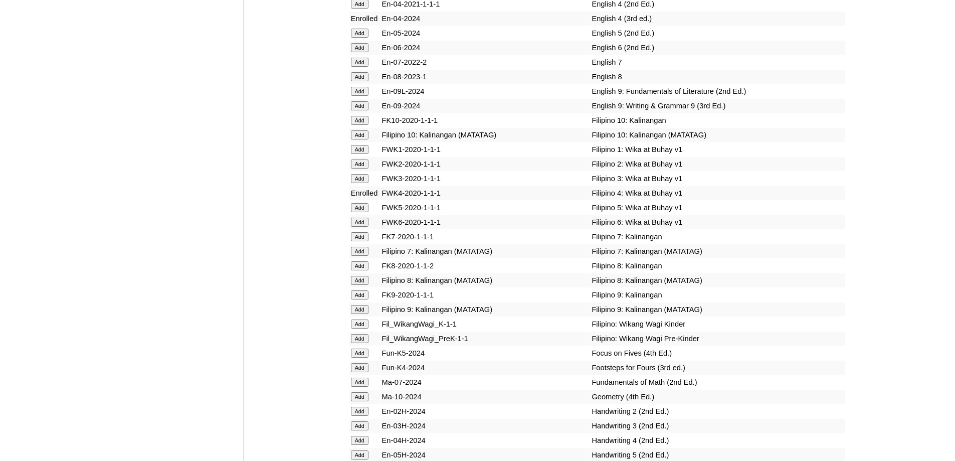
scroll to position [3308, 0]
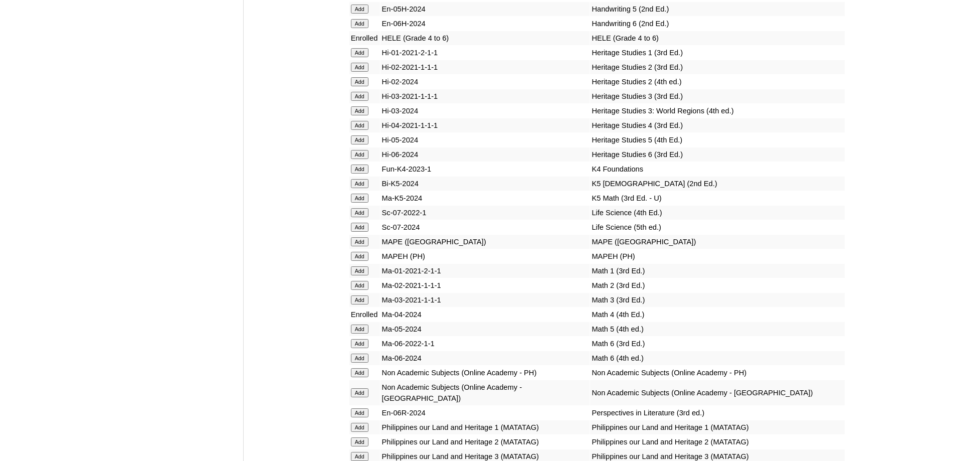
scroll to position [3724, 0]
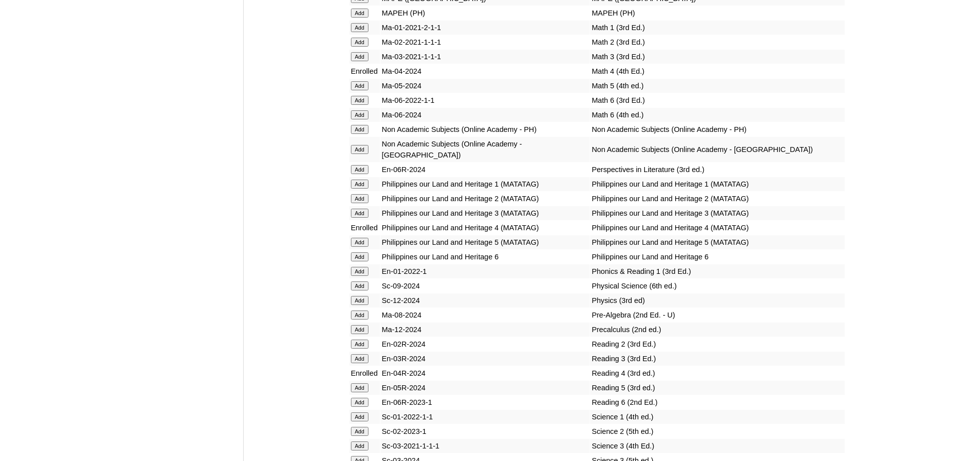
click at [352, 20] on td "Add" at bounding box center [364, 13] width 31 height 14
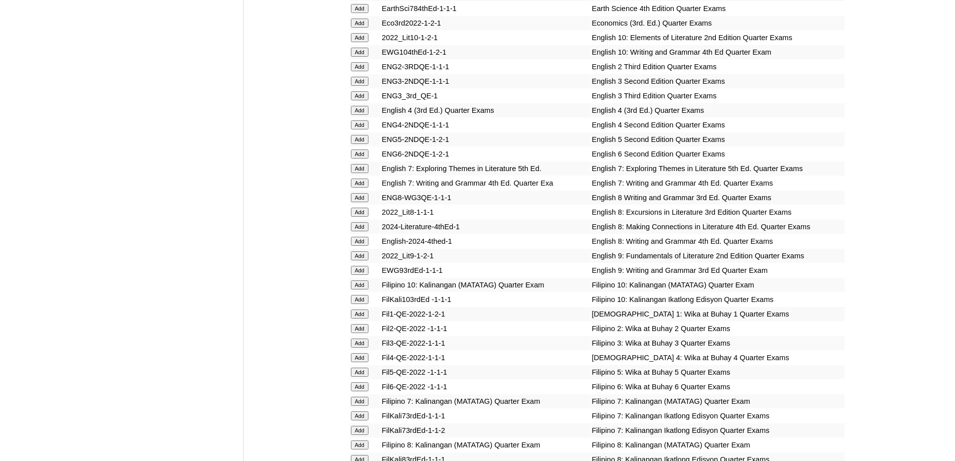
scroll to position [1103, 0]
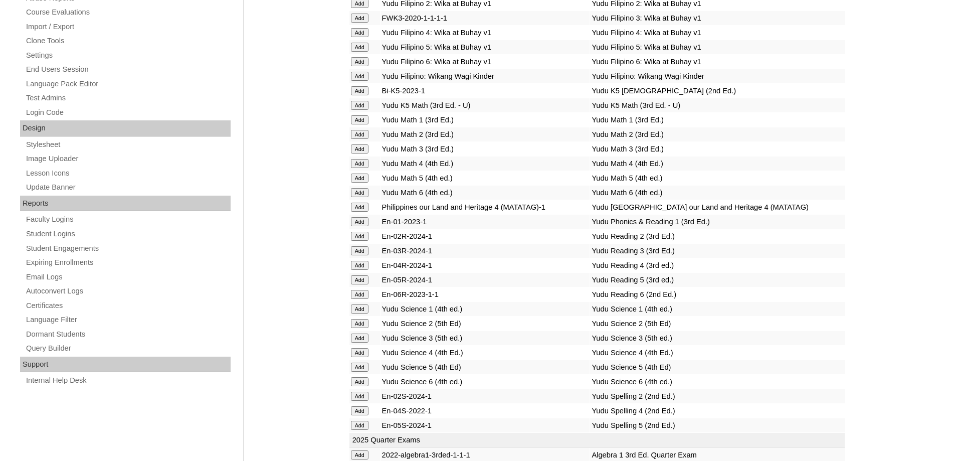
scroll to position [988, 0]
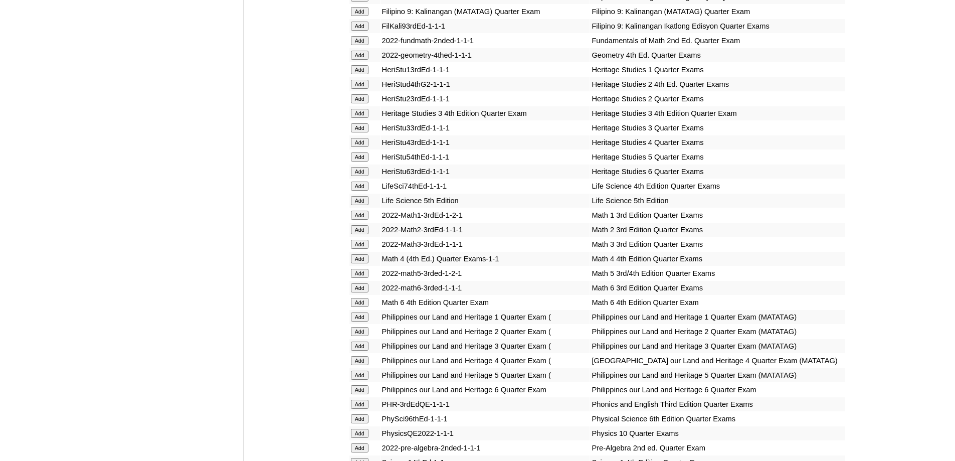
scroll to position [1554, 0]
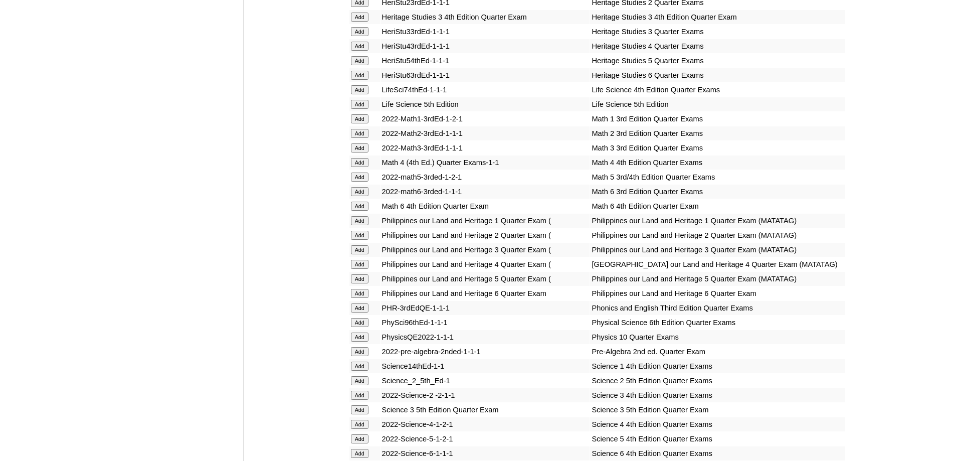
scroll to position [1654, 0]
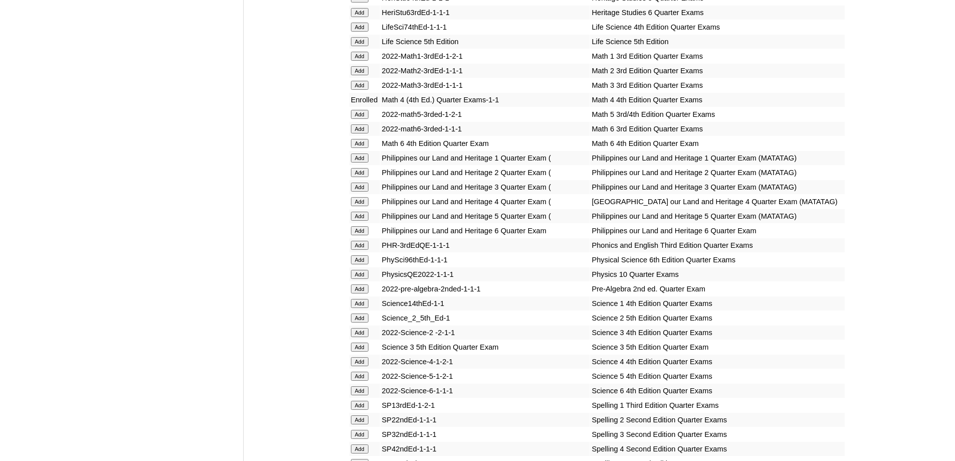
scroll to position [1723, 0]
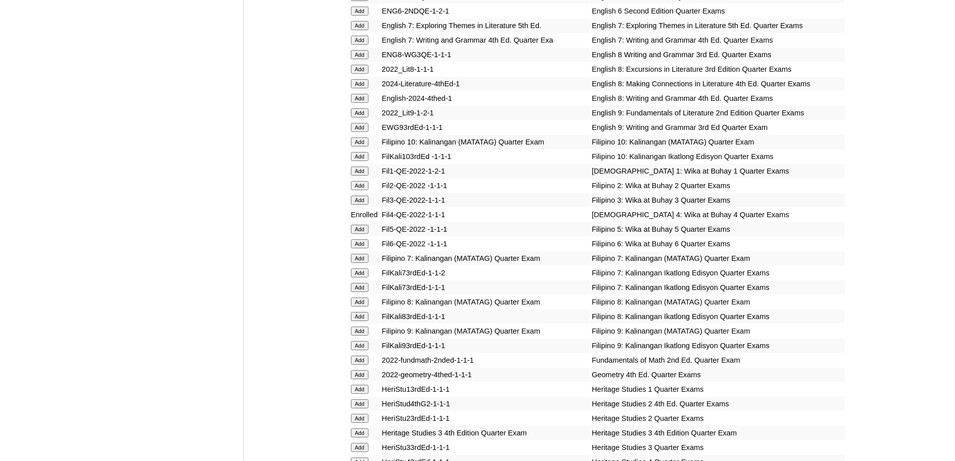
scroll to position [1819, 0]
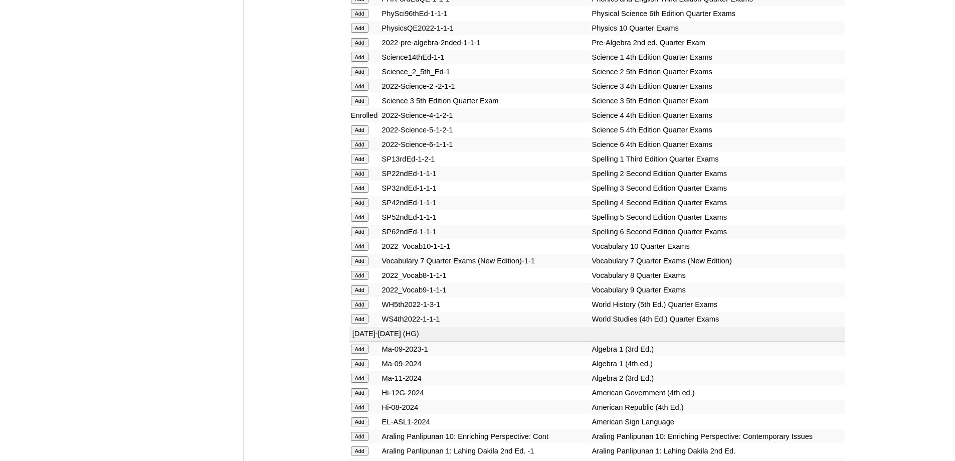
scroll to position [1969, 0]
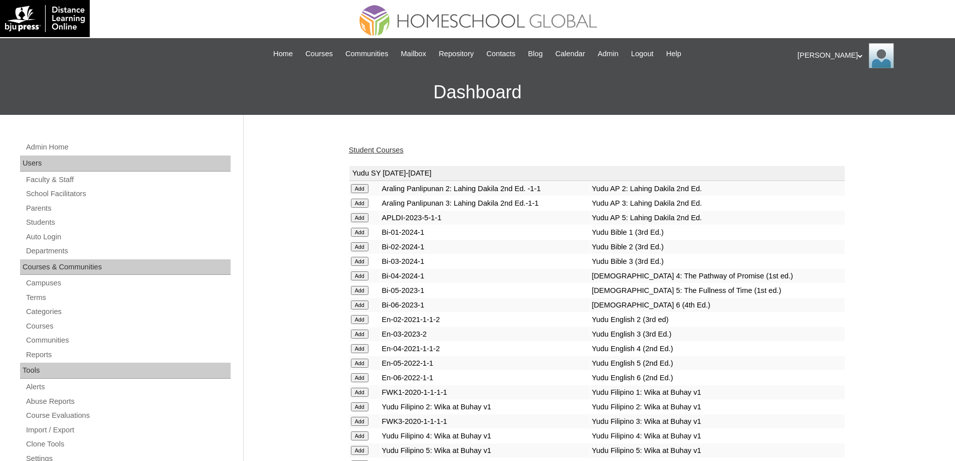
click at [395, 146] on link "Student Courses" at bounding box center [376, 150] width 55 height 8
